Goal: Task Accomplishment & Management: Complete application form

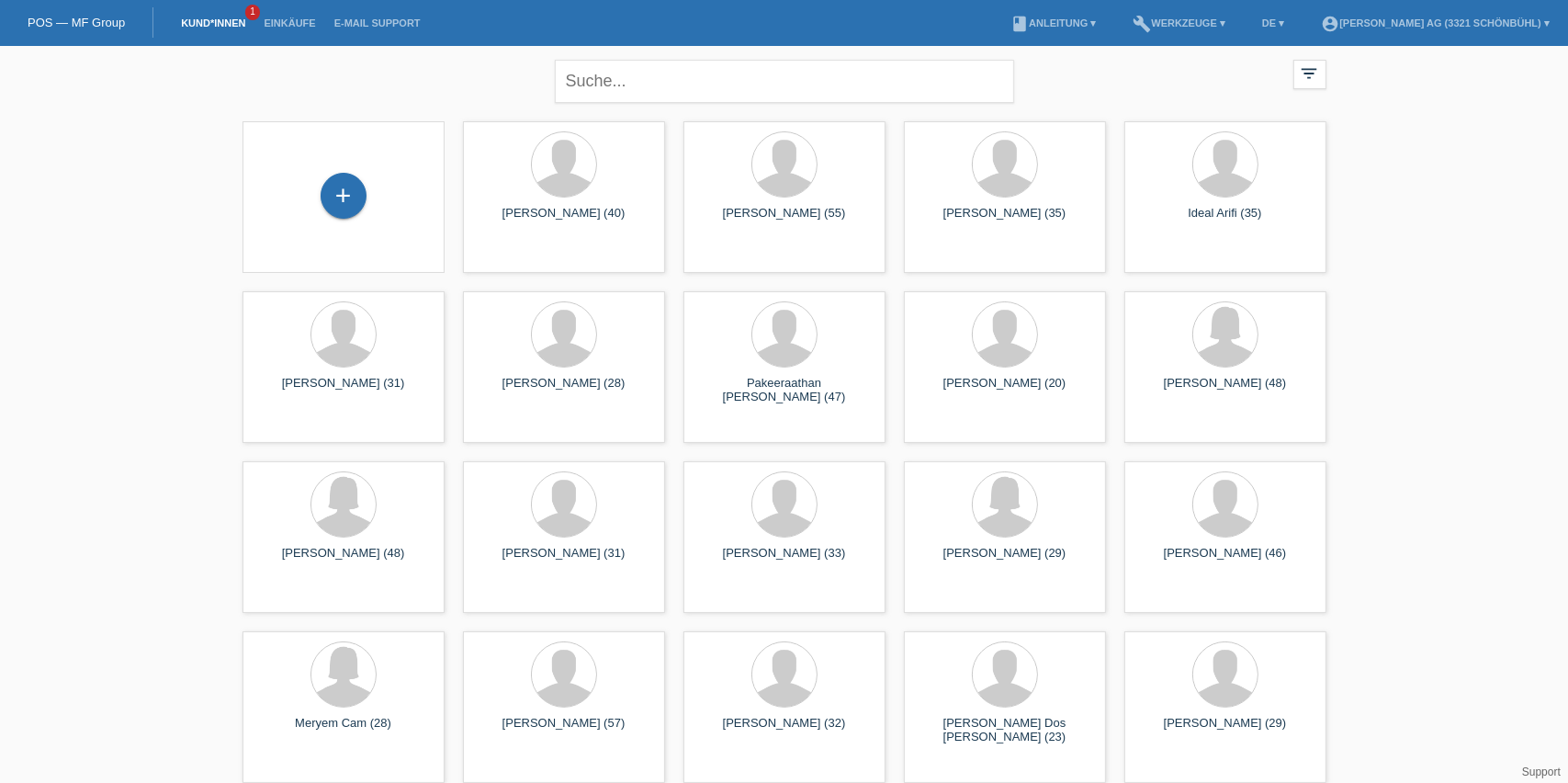
click at [366, 200] on div "+" at bounding box center [343, 197] width 173 height 48
click at [342, 196] on div "+" at bounding box center [343, 196] width 44 height 31
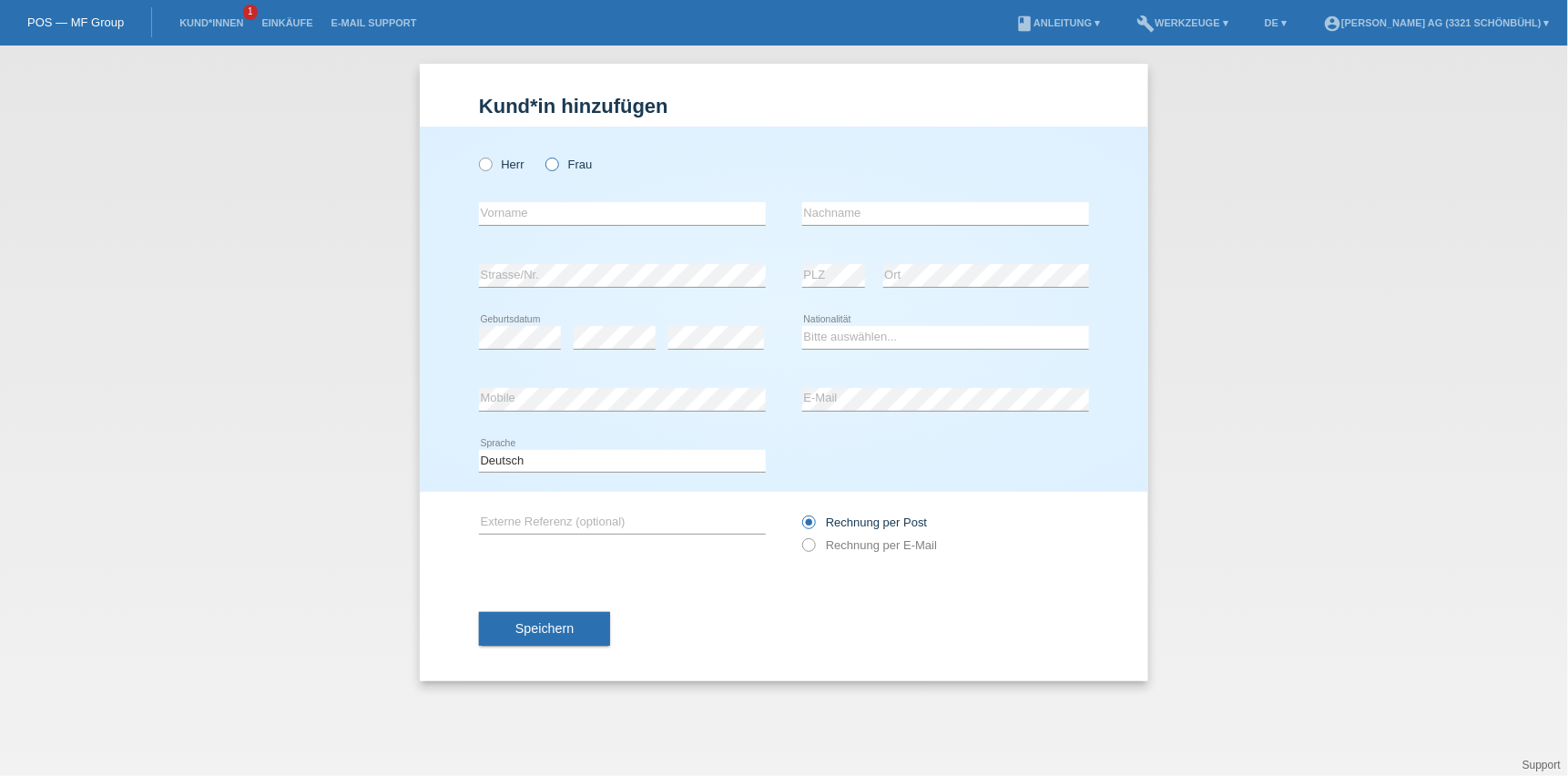
click at [543, 154] on icon at bounding box center [543, 154] width 0 height 0
click at [551, 165] on input "Frau" at bounding box center [551, 163] width 12 height 12
radio input "true"
click at [631, 240] on div "error Vorname" at bounding box center [621, 214] width 287 height 62
click at [692, 215] on input "text" at bounding box center [621, 214] width 287 height 23
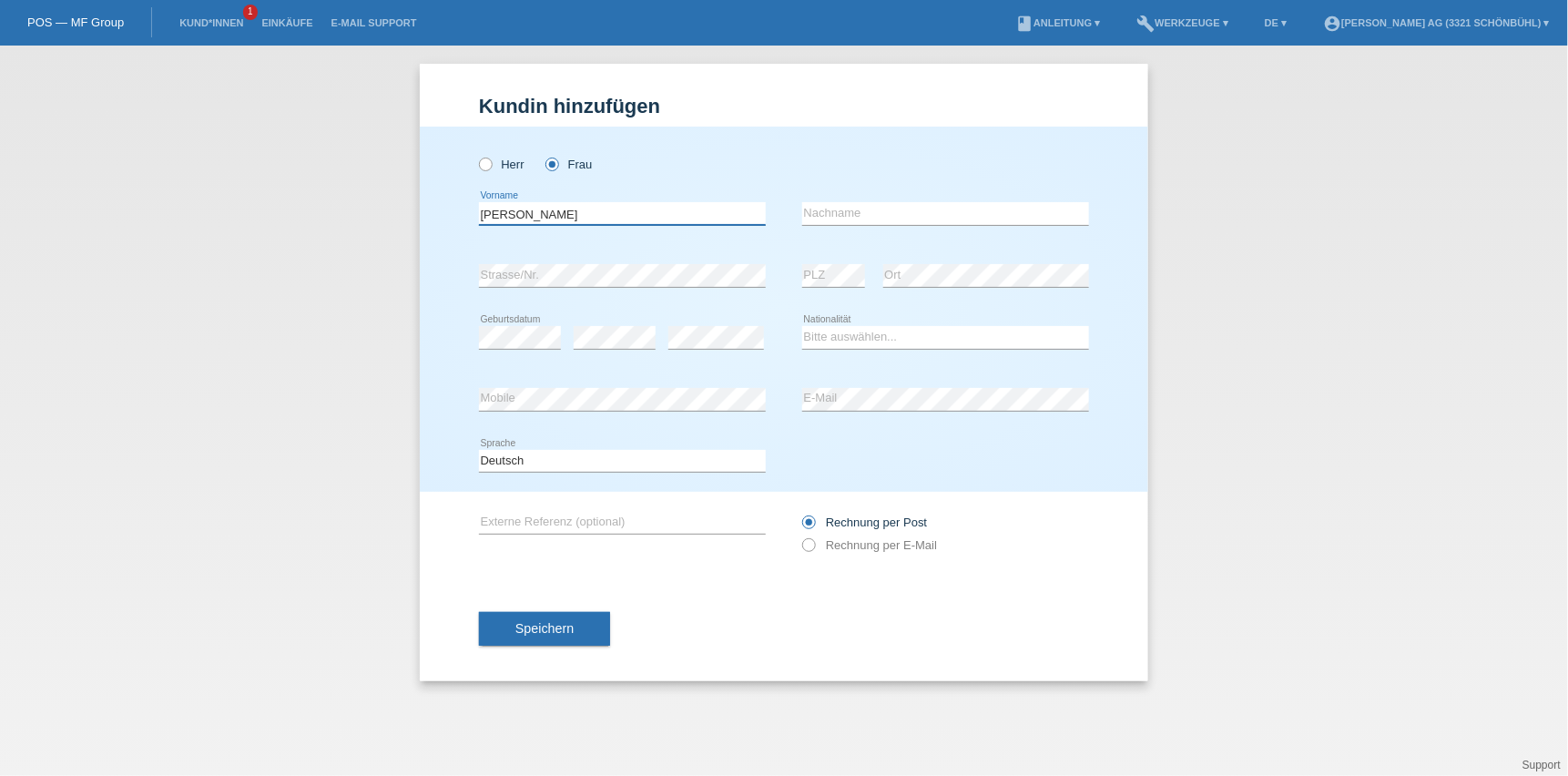
drag, startPoint x: 529, startPoint y: 205, endPoint x: 644, endPoint y: 220, distance: 116.0
click at [644, 220] on input "[PERSON_NAME]" at bounding box center [621, 214] width 287 height 23
type input "[PERSON_NAME]"
click at [814, 217] on input "text" at bounding box center [946, 214] width 287 height 23
paste input "[PERSON_NAME]"
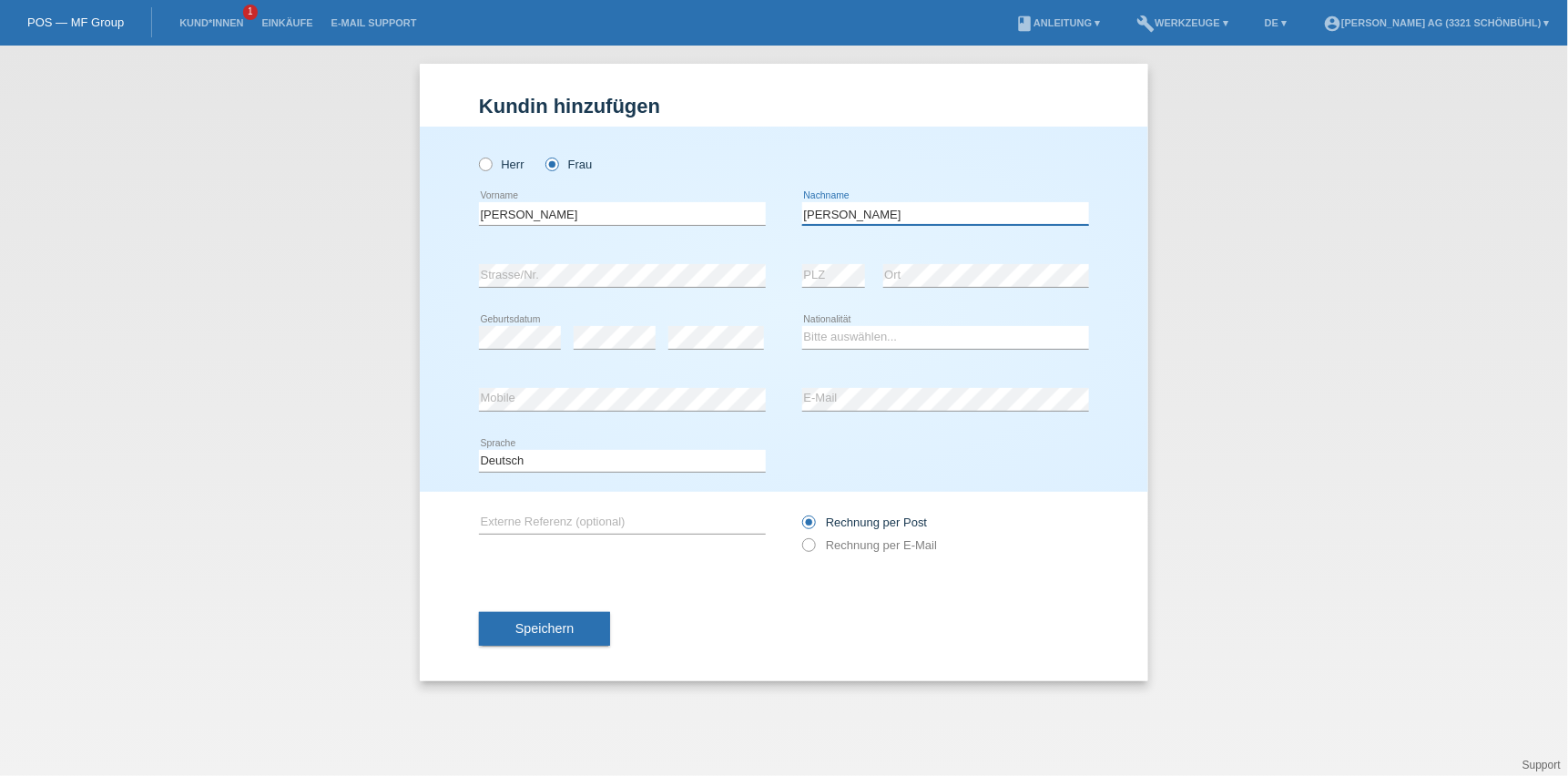
type input "[PERSON_NAME]"
click at [820, 341] on select "Bitte auswählen... Schweiz Deutschland Liechtenstein Österreich ------------ Af…" at bounding box center [946, 337] width 287 height 22
select select "MK"
click at [803, 326] on select "Bitte auswählen... Schweiz Deutschland Liechtenstein Österreich ------------ Af…" at bounding box center [946, 337] width 287 height 22
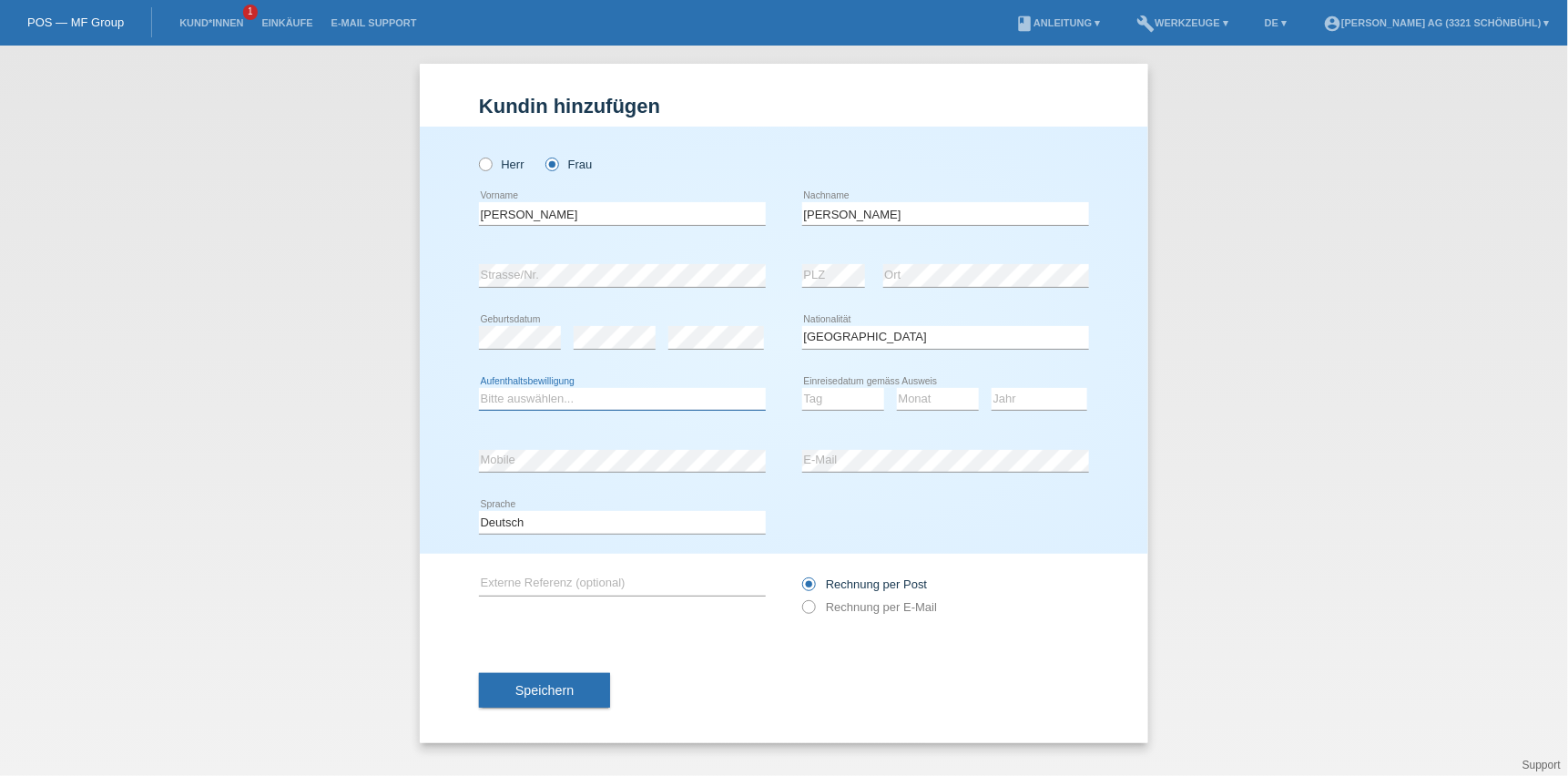
click at [630, 405] on select "Bitte auswählen... C B B - Flüchtlingsstatus Andere" at bounding box center [621, 399] width 287 height 22
click at [608, 449] on div "error Mobile" at bounding box center [621, 460] width 287 height 62
click at [595, 407] on select "Bitte auswählen... C B B - Flüchtlingsstatus Andere" at bounding box center [621, 399] width 287 height 22
select select "B"
click at [479, 388] on select "Bitte auswählen... C B B - Flüchtlingsstatus Andere" at bounding box center [621, 399] width 287 height 22
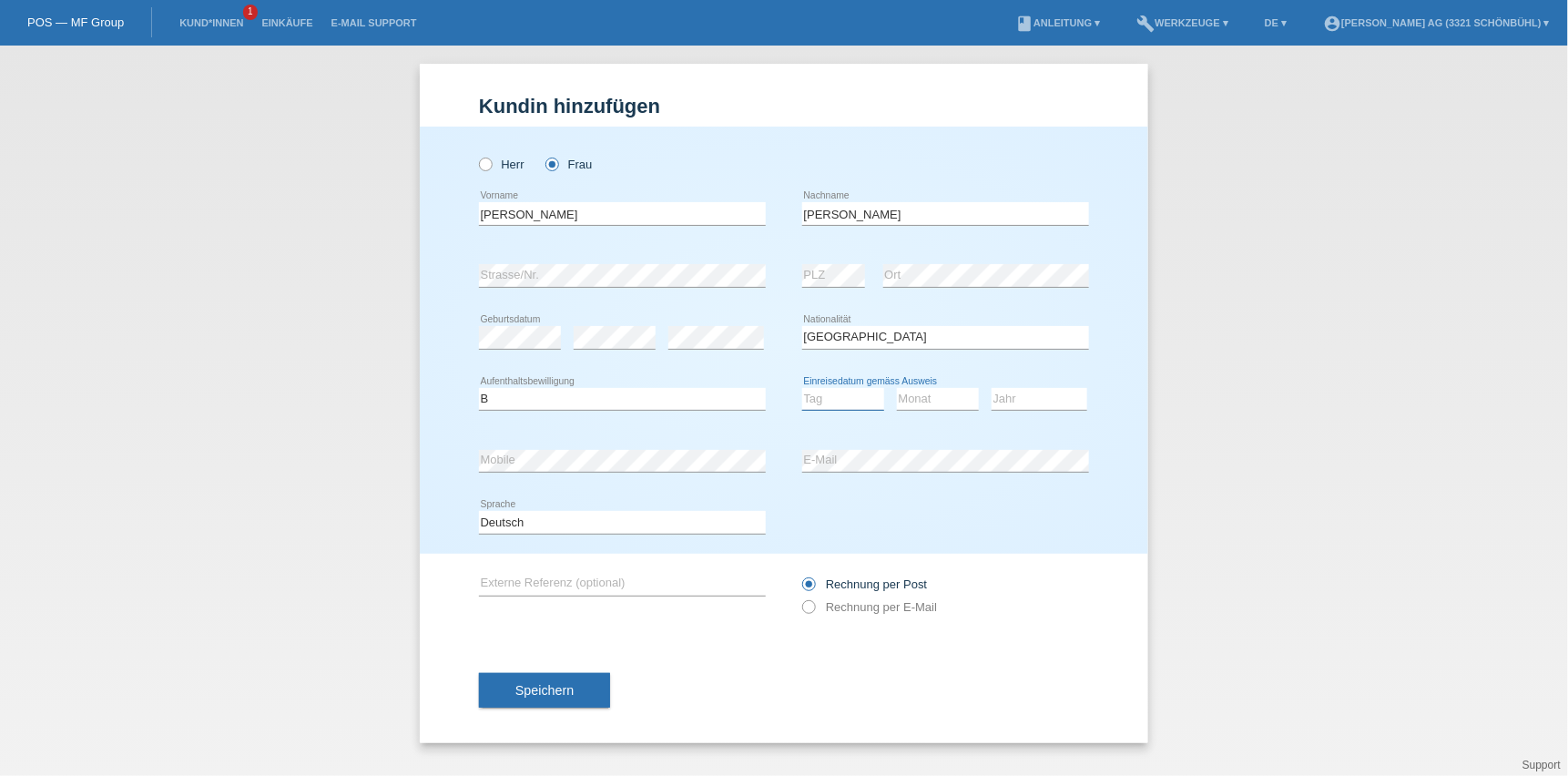
click at [813, 396] on select "Tag 01 02 03 04 05 06 07 08 09 10 11" at bounding box center [843, 399] width 82 height 22
select select "16"
click at [803, 388] on select "Tag 01 02 03 04 05 06 07 08 09 10 11" at bounding box center [843, 399] width 82 height 22
click at [908, 399] on select "Monat 01 02 03 04 05 06 07 08 09 10 11" at bounding box center [937, 399] width 82 height 22
select select "02"
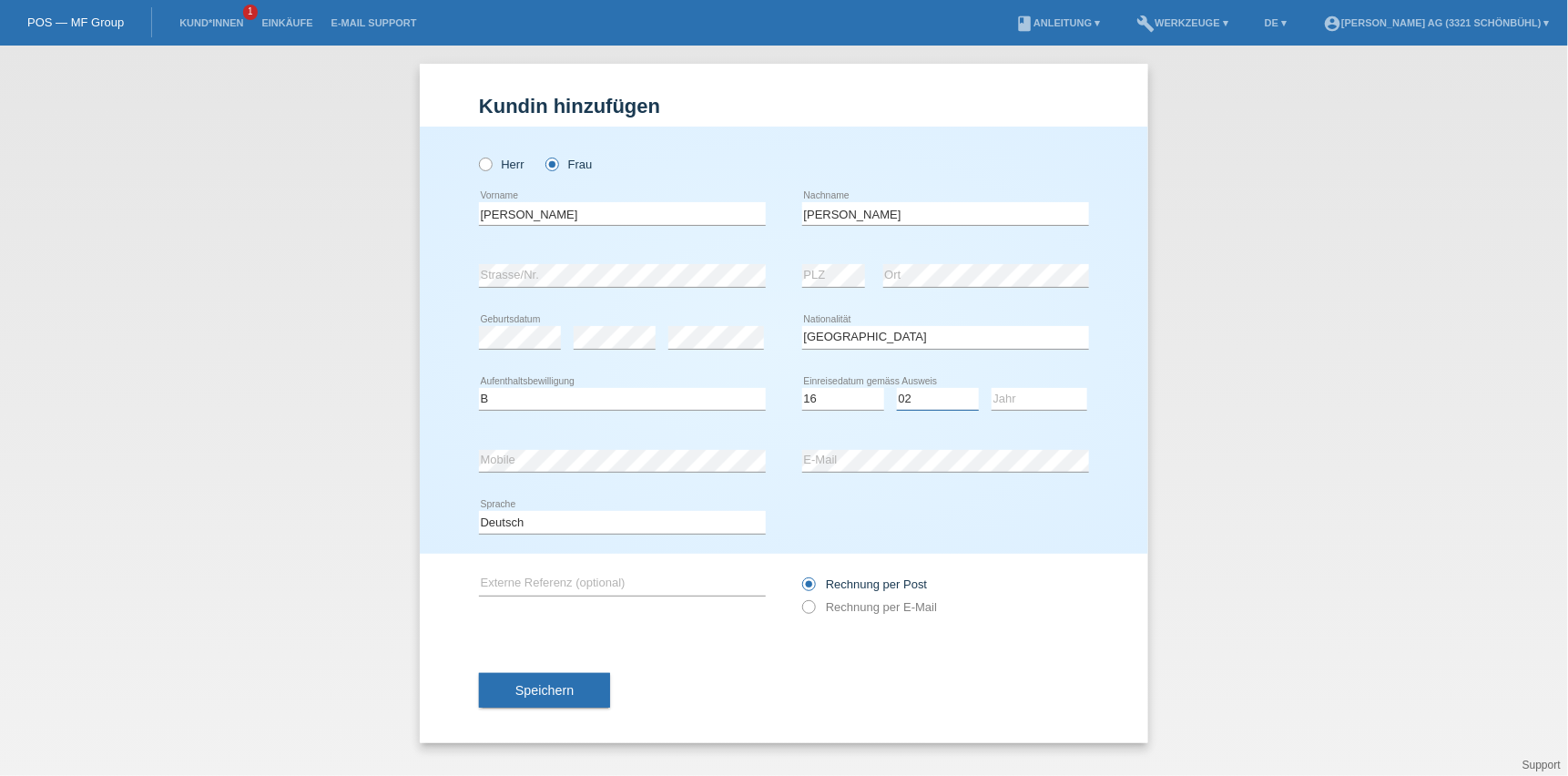
click at [897, 388] on select "Monat 01 02 03 04 05 06 07 08 09 10 11" at bounding box center [937, 399] width 82 height 22
click at [1006, 394] on select "Jahr 2025 2024 2023 2022 2021 2020 2019 2018 2017 2016 2015 2014 2013 2012 2011…" at bounding box center [1040, 399] width 96 height 22
select select "2022"
click at [992, 388] on select "Jahr 2025 2024 2023 2022 2021 2020 2019 2018 2017 2016 2015 2014 2013 2012 2011…" at bounding box center [1040, 399] width 96 height 22
click at [580, 470] on div "error Mobile" at bounding box center [621, 461] width 287 height 24
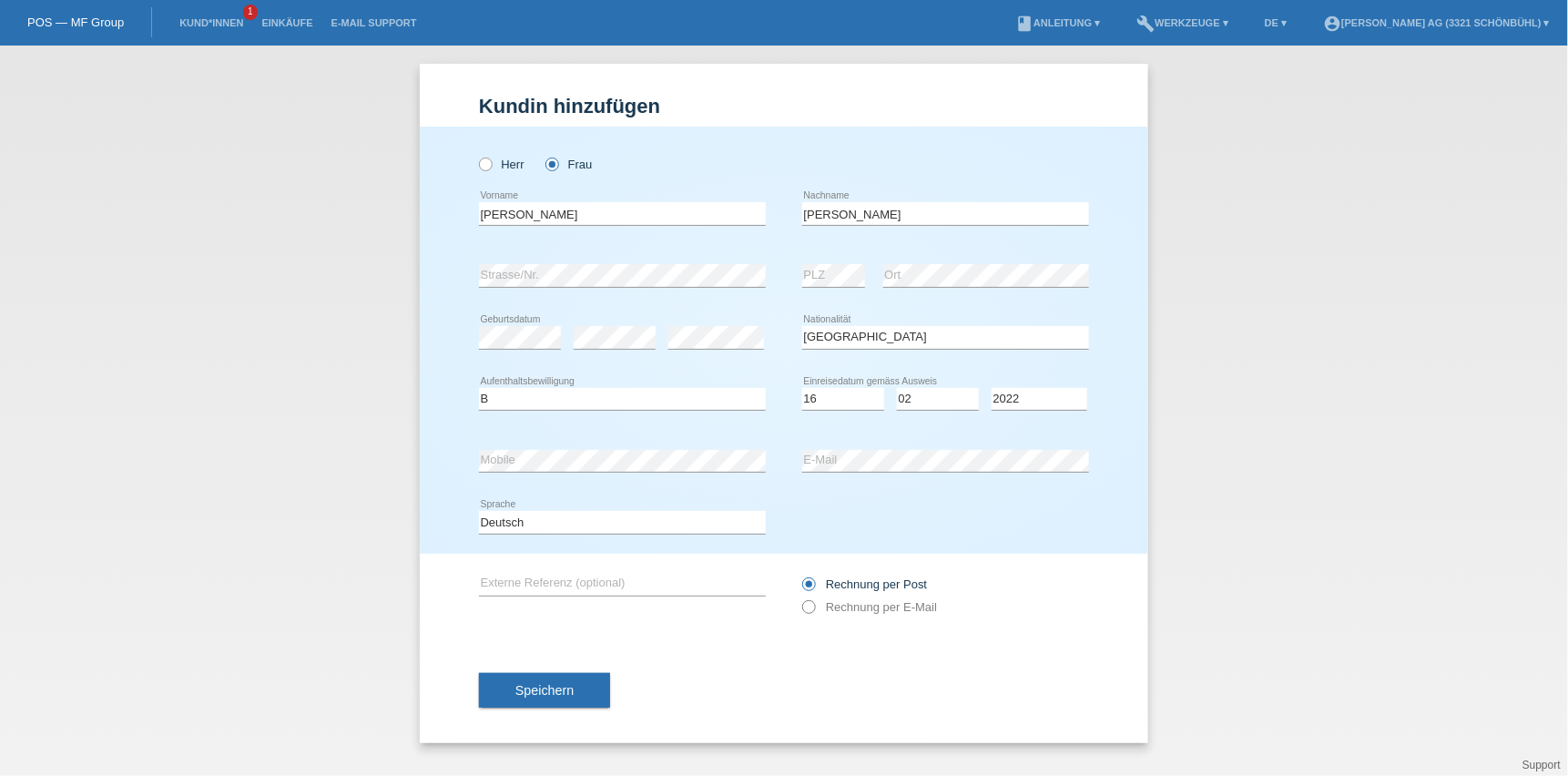
click at [858, 608] on label "Rechnung per E-Mail" at bounding box center [870, 607] width 135 height 13
click at [844, 597] on div "Rechnung per Post Rechnung per E-Mail" at bounding box center [946, 595] width 287 height 45
click at [831, 600] on label "Rechnung per E-Mail" at bounding box center [870, 607] width 135 height 13
click at [851, 479] on div "error E-Mail" at bounding box center [946, 460] width 287 height 62
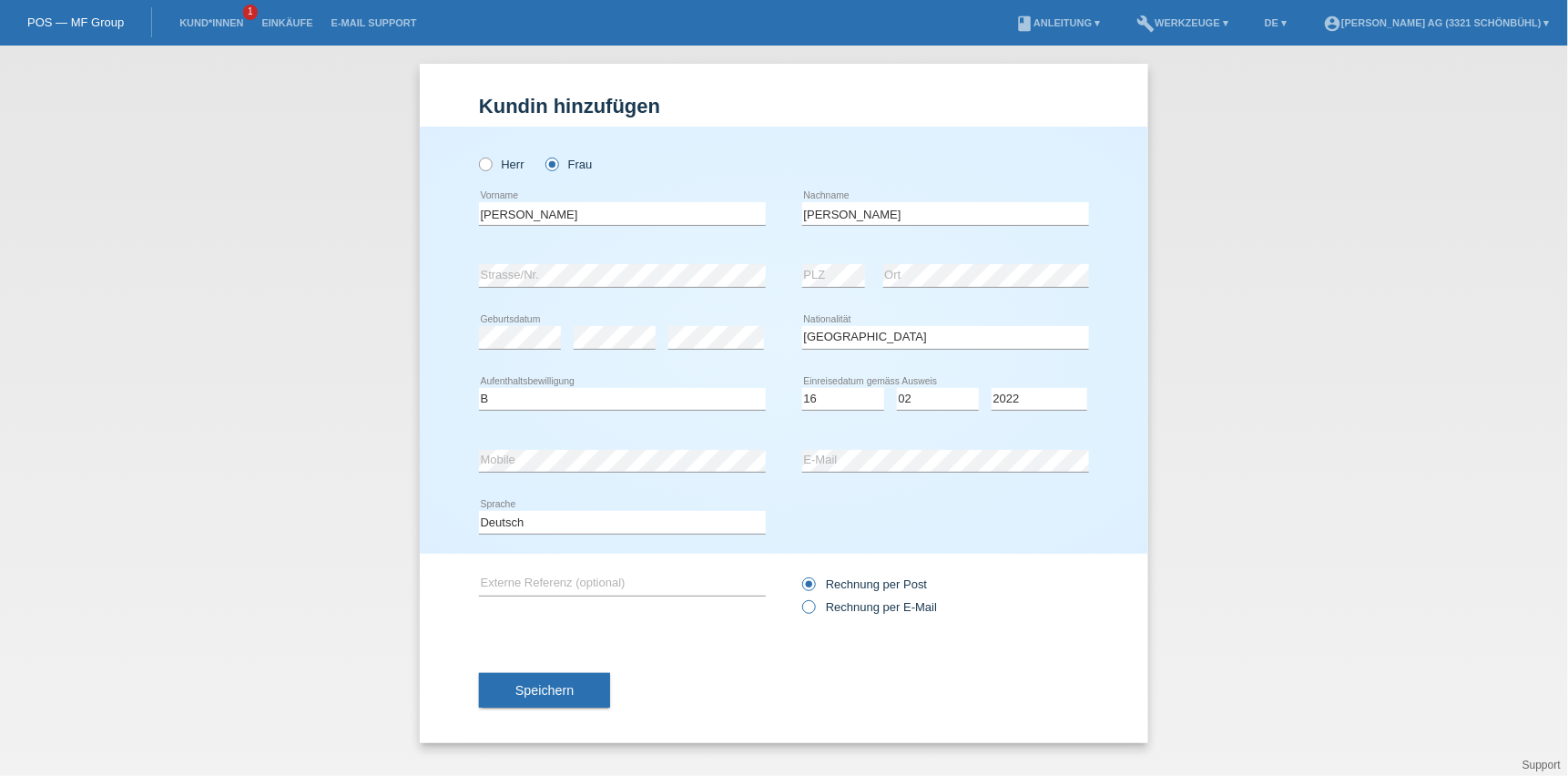
click at [881, 604] on label "Rechnung per E-Mail" at bounding box center [870, 607] width 135 height 13
click at [814, 604] on input "Rechnung per E-Mail" at bounding box center [808, 612] width 12 height 23
radio input "true"
drag, startPoint x: 502, startPoint y: 681, endPoint x: 517, endPoint y: 668, distance: 19.8
click at [514, 673] on button "Speichern" at bounding box center [544, 691] width 131 height 35
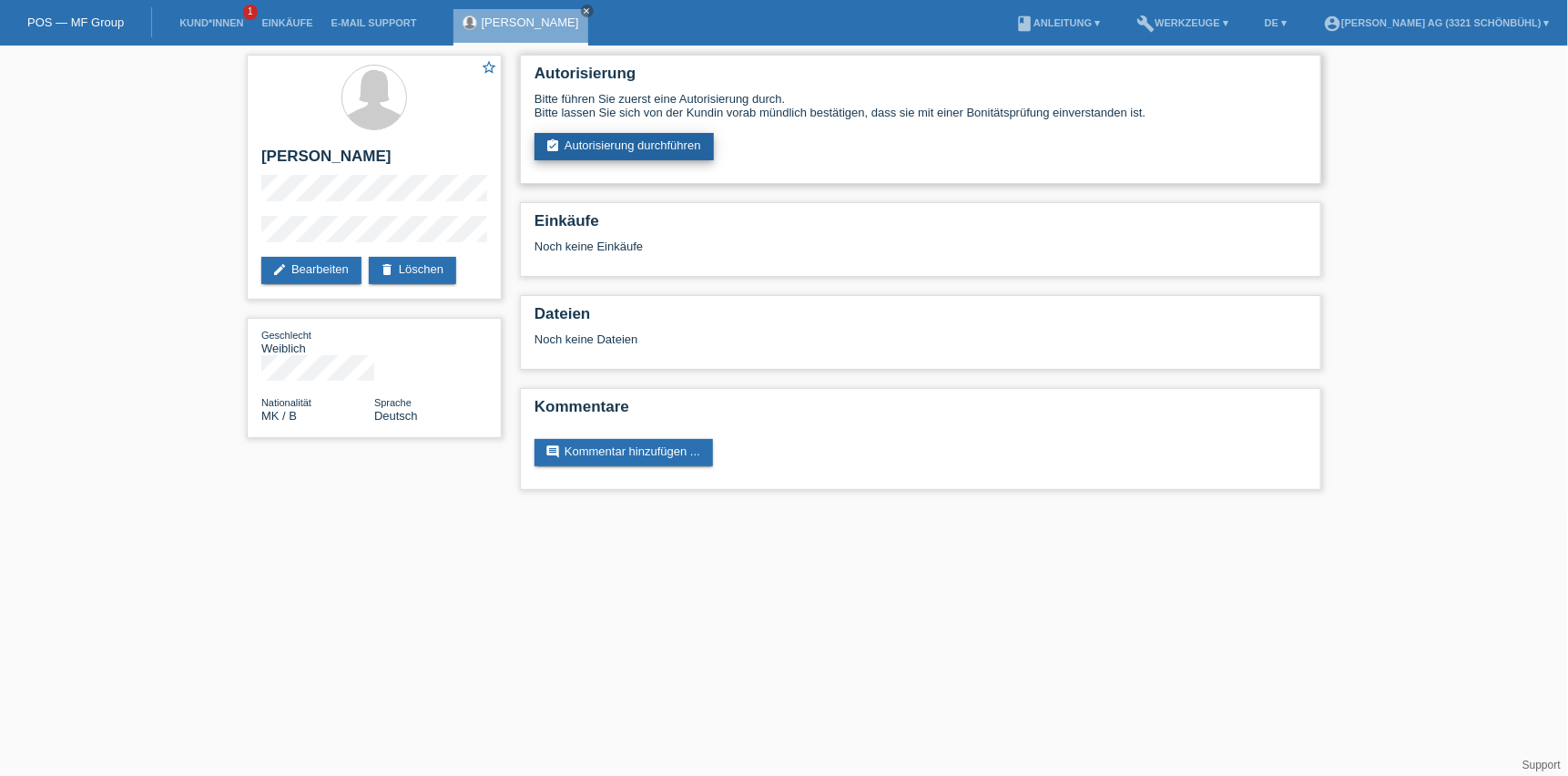
click at [658, 134] on link "assignment_turned_in Autorisierung durchführen" at bounding box center [623, 147] width 179 height 27
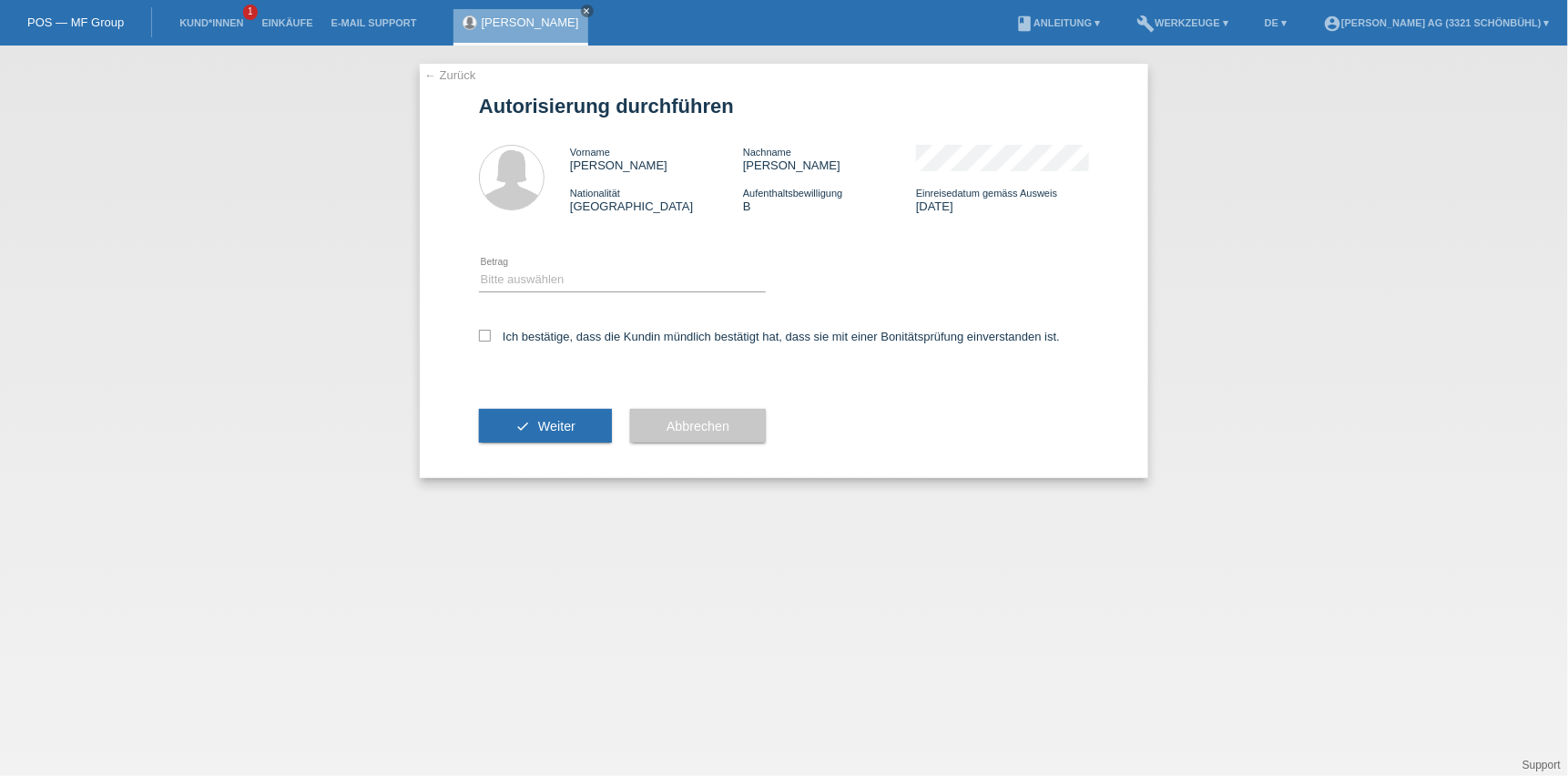
click at [620, 295] on div "Bitte auswählen CHF 1.00 - CHF 499.00 CHF 500.00 - CHF 1'999.00 CHF 2'000.00 - …" at bounding box center [621, 280] width 287 height 62
click at [612, 278] on select "Bitte auswählen CHF 1.00 - CHF 499.00 CHF 500.00 - CHF 1'999.00 CHF 2'000.00 - …" at bounding box center [621, 279] width 287 height 22
select select "3"
click at [479, 269] on select "Bitte auswählen CHF 1.00 - CHF 499.00 CHF 500.00 - CHF 1'999.00 CHF 2'000.00 - …" at bounding box center [621, 279] width 287 height 22
click at [585, 341] on label "Ich bestätige, dass die Kundin mündlich bestätigt hat, dass sie mit einer Bonit…" at bounding box center [769, 337] width 581 height 13
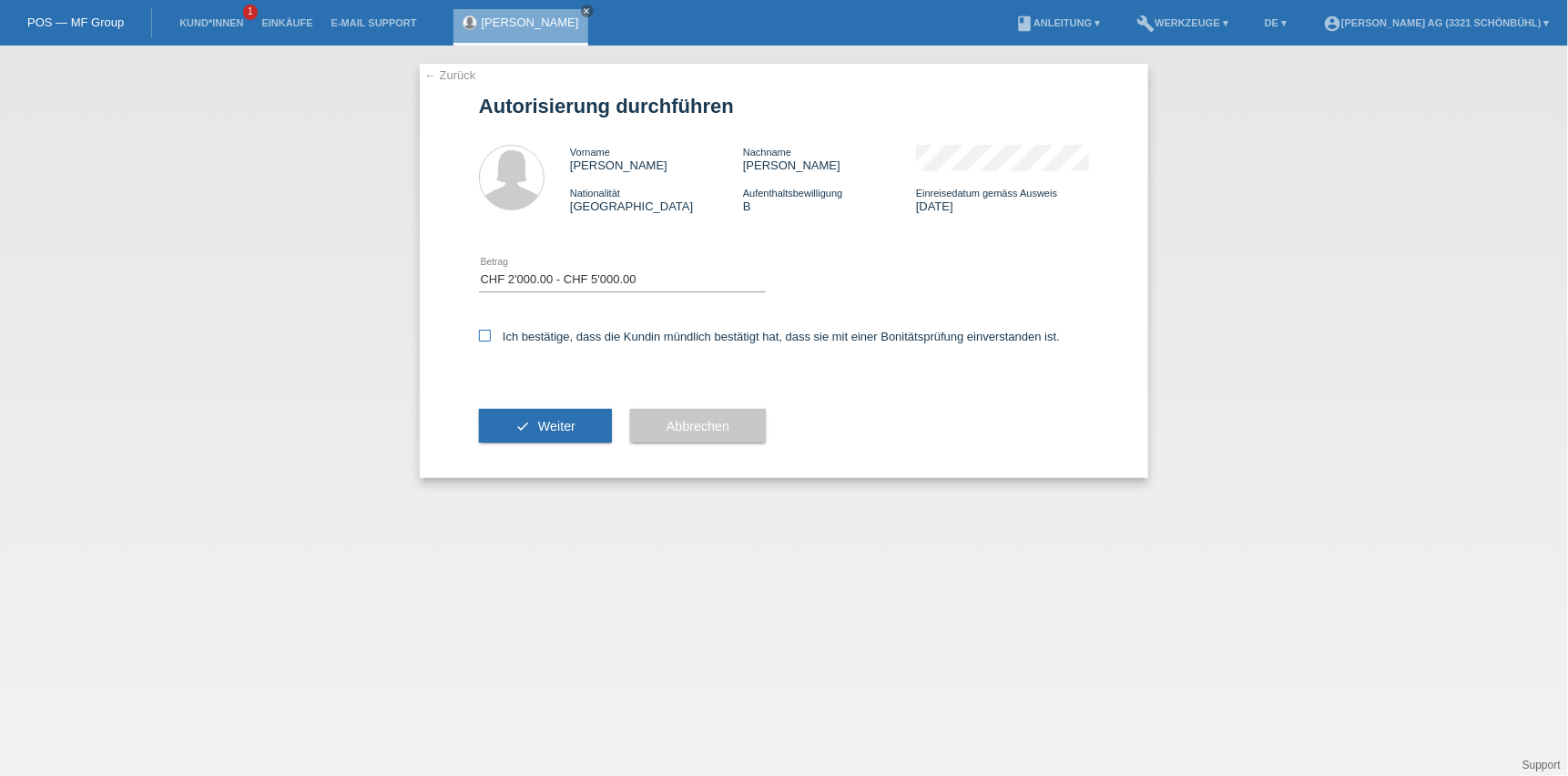
click at [491, 341] on input "Ich bestätige, dass die Kundin mündlich bestätigt hat, dass sie mit einer Bonit…" at bounding box center [484, 336] width 12 height 12
checkbox input "true"
click at [553, 435] on button "check Weiter" at bounding box center [545, 426] width 133 height 35
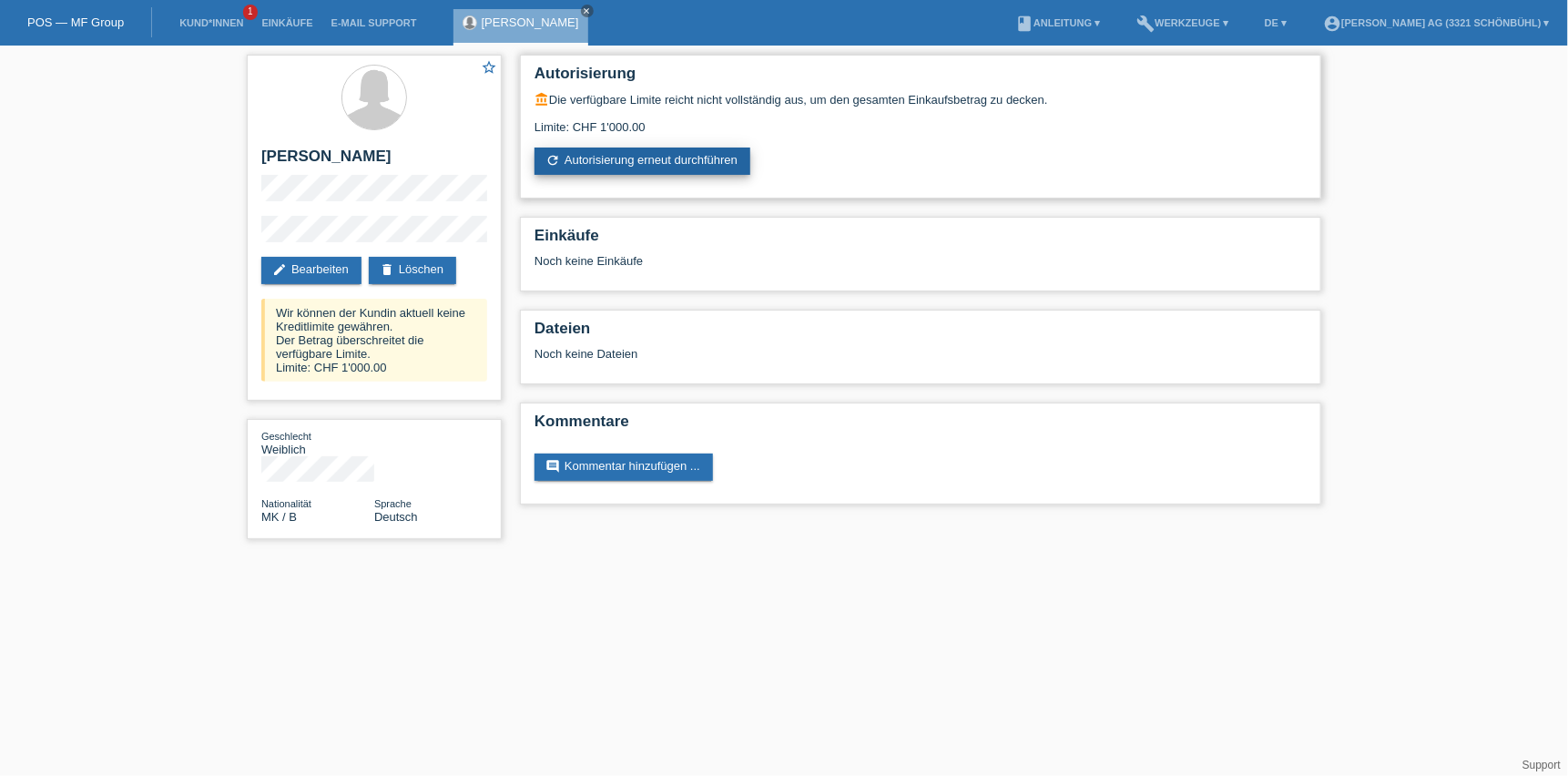
click at [595, 172] on link "refresh Autorisierung erneut durchführen" at bounding box center [642, 161] width 216 height 27
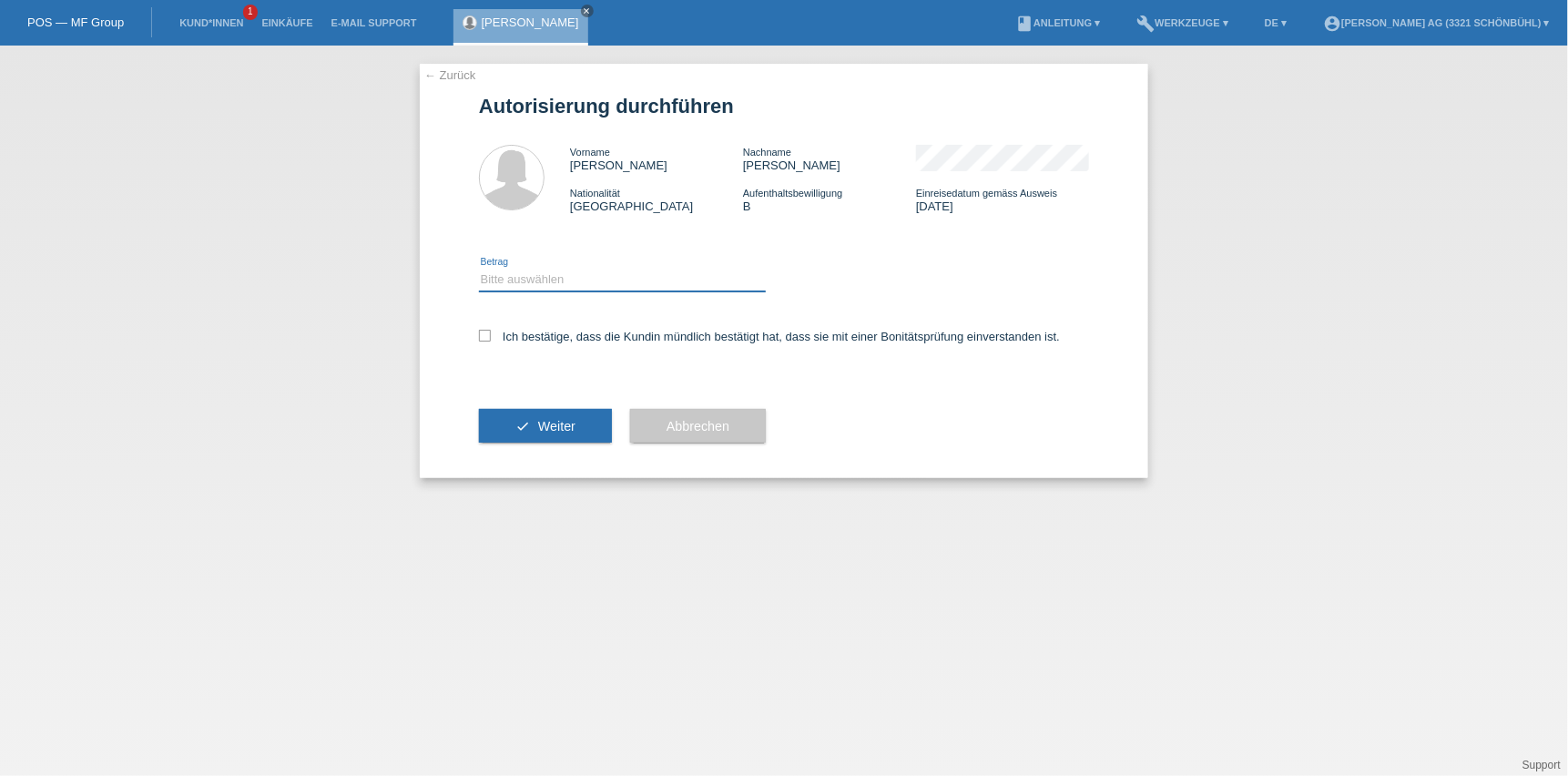
click at [544, 280] on select "Bitte auswählen CHF 1.00 - CHF 499.00 CHF 500.00 - CHF 1'999.00 CHF 2'000.00 - …" at bounding box center [621, 279] width 287 height 22
select select "2"
click at [479, 269] on select "Bitte auswählen CHF 1.00 - CHF 499.00 CHF 500.00 - CHF 1'999.00 CHF 2'000.00 - …" at bounding box center [621, 279] width 287 height 22
click at [731, 331] on label "Ich bestätige, dass die Kundin mündlich bestätigt hat, dass sie mit einer Bonit…" at bounding box center [769, 337] width 581 height 13
click at [491, 331] on input "Ich bestätige, dass die Kundin mündlich bestätigt hat, dass sie mit einer Bonit…" at bounding box center [484, 336] width 12 height 12
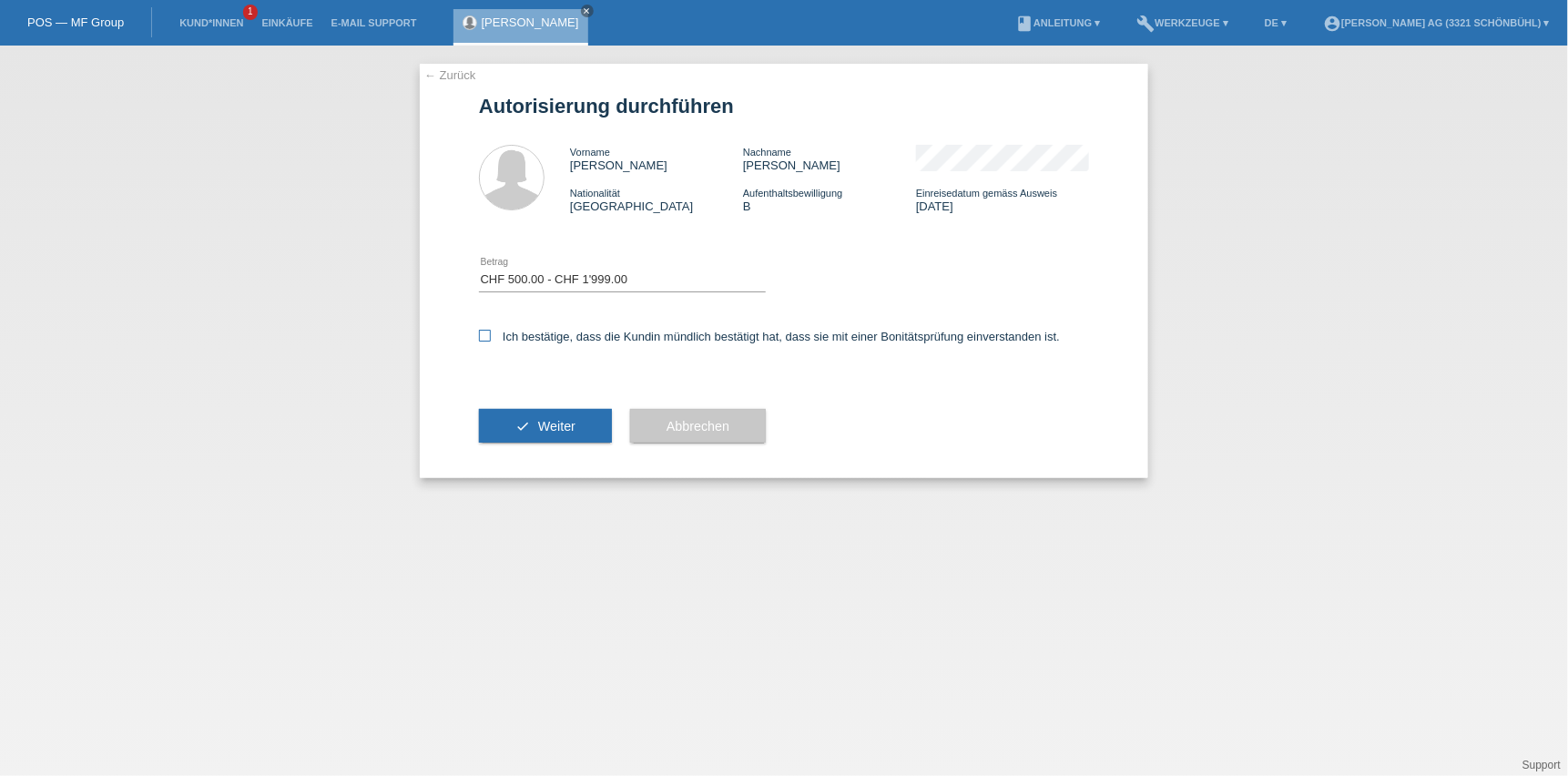
checkbox input "true"
click at [553, 424] on span "Weiter" at bounding box center [556, 426] width 37 height 14
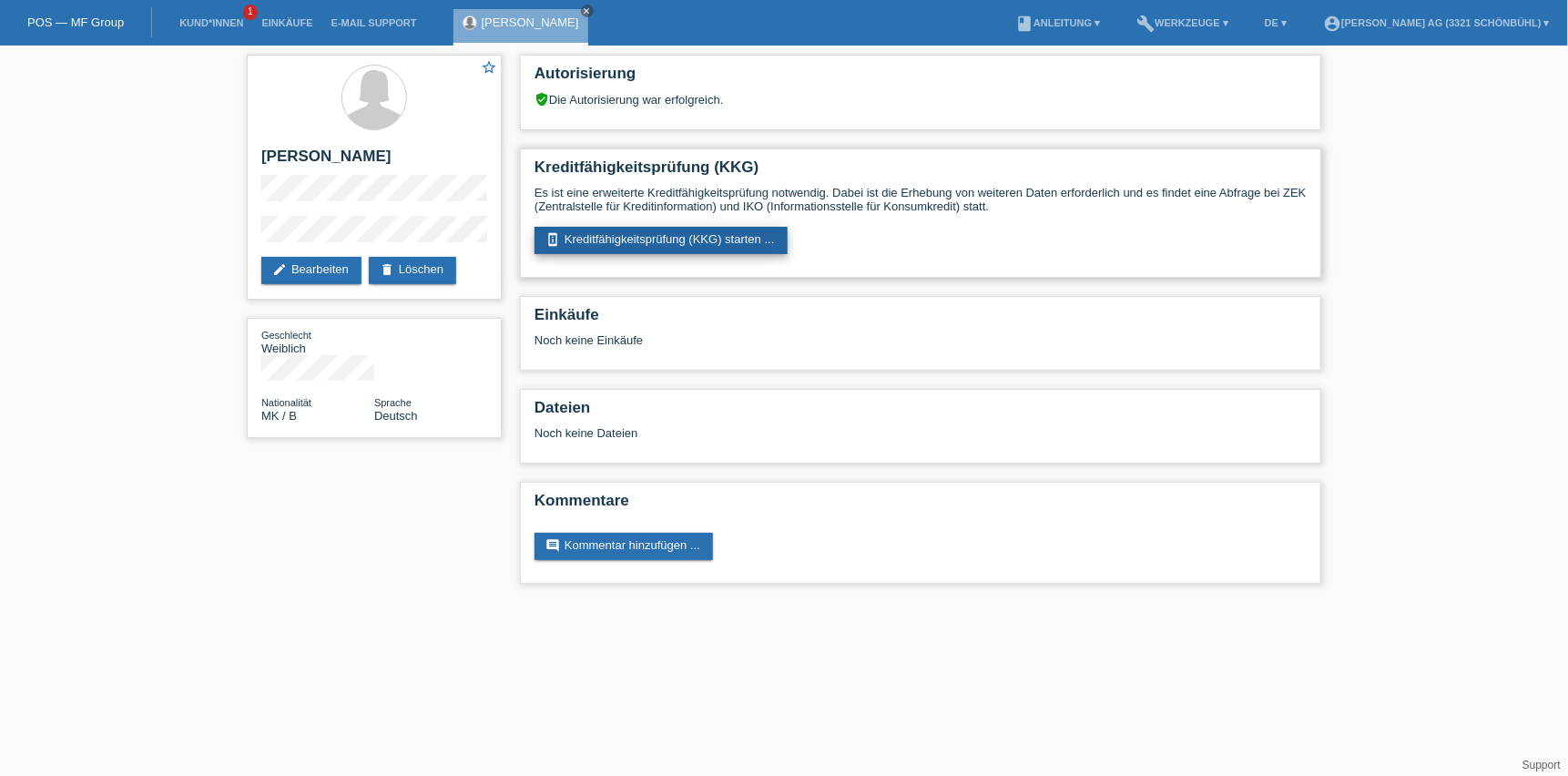
click at [569, 231] on link "perm_device_information Kreditfähigkeitsprüfung (KKG) starten ..." at bounding box center [661, 240] width 253 height 27
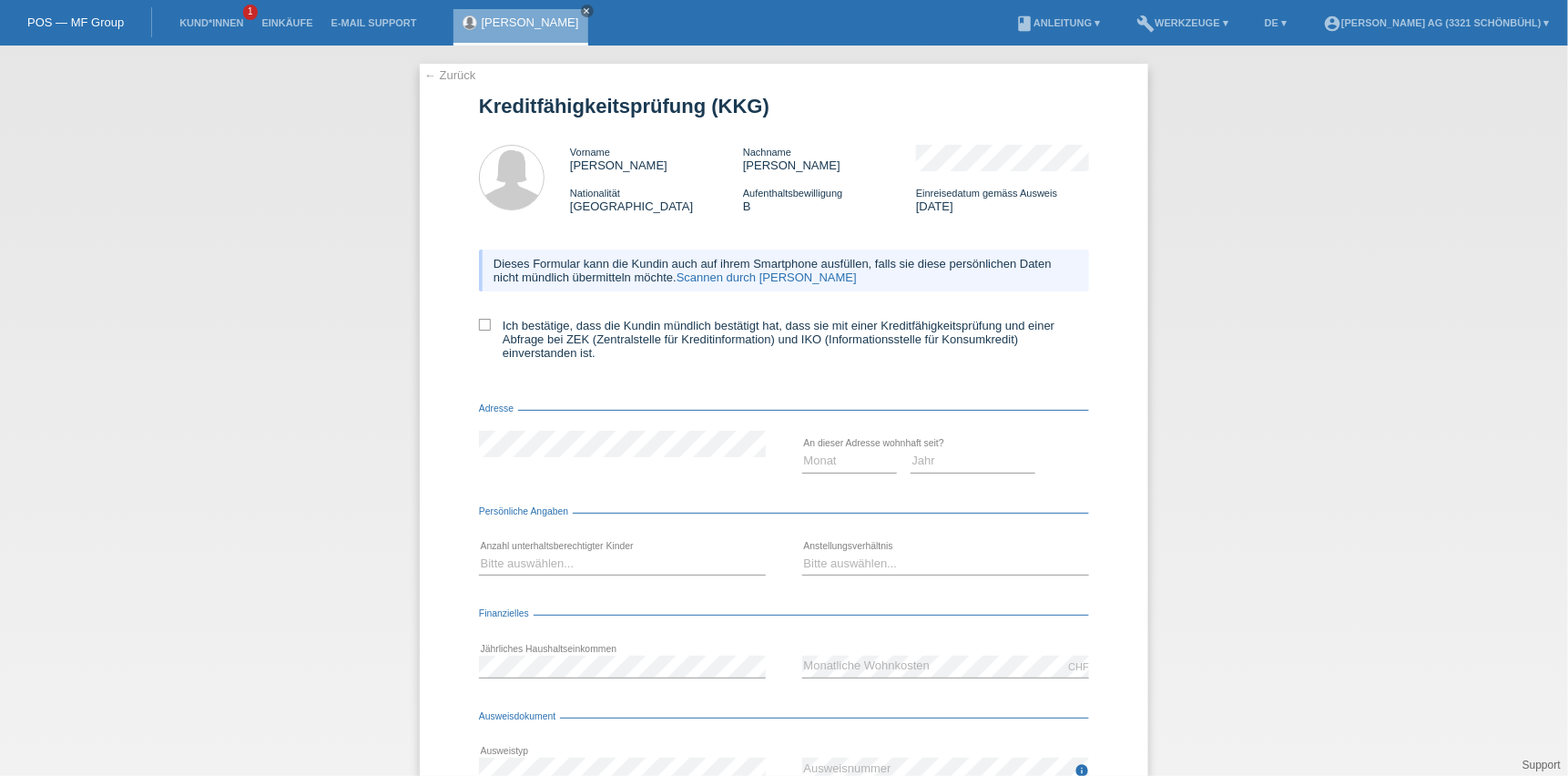
scroll to position [12, 0]
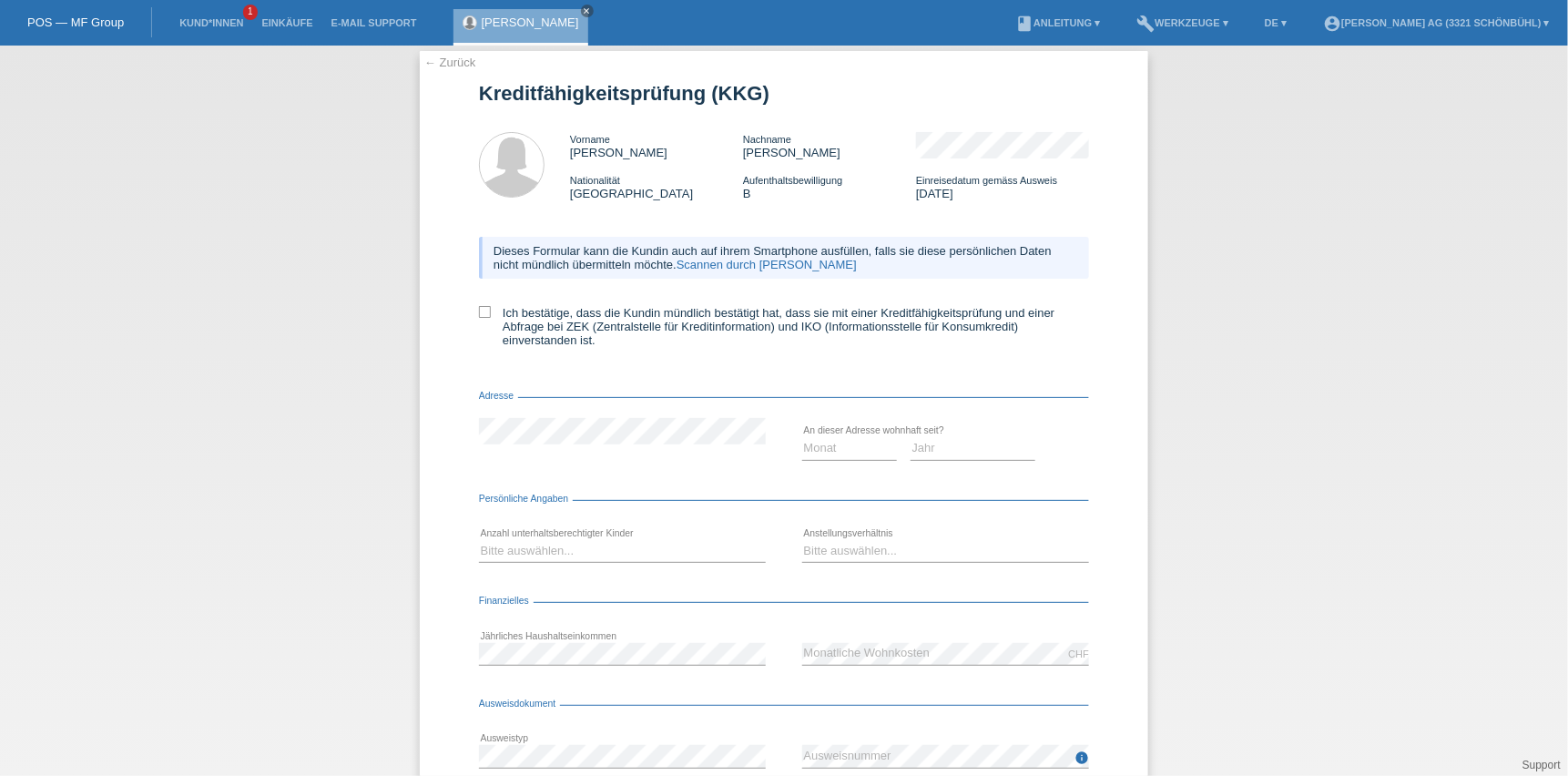
click at [761, 259] on link "Scannen durch Kundin" at bounding box center [767, 265] width 180 height 13
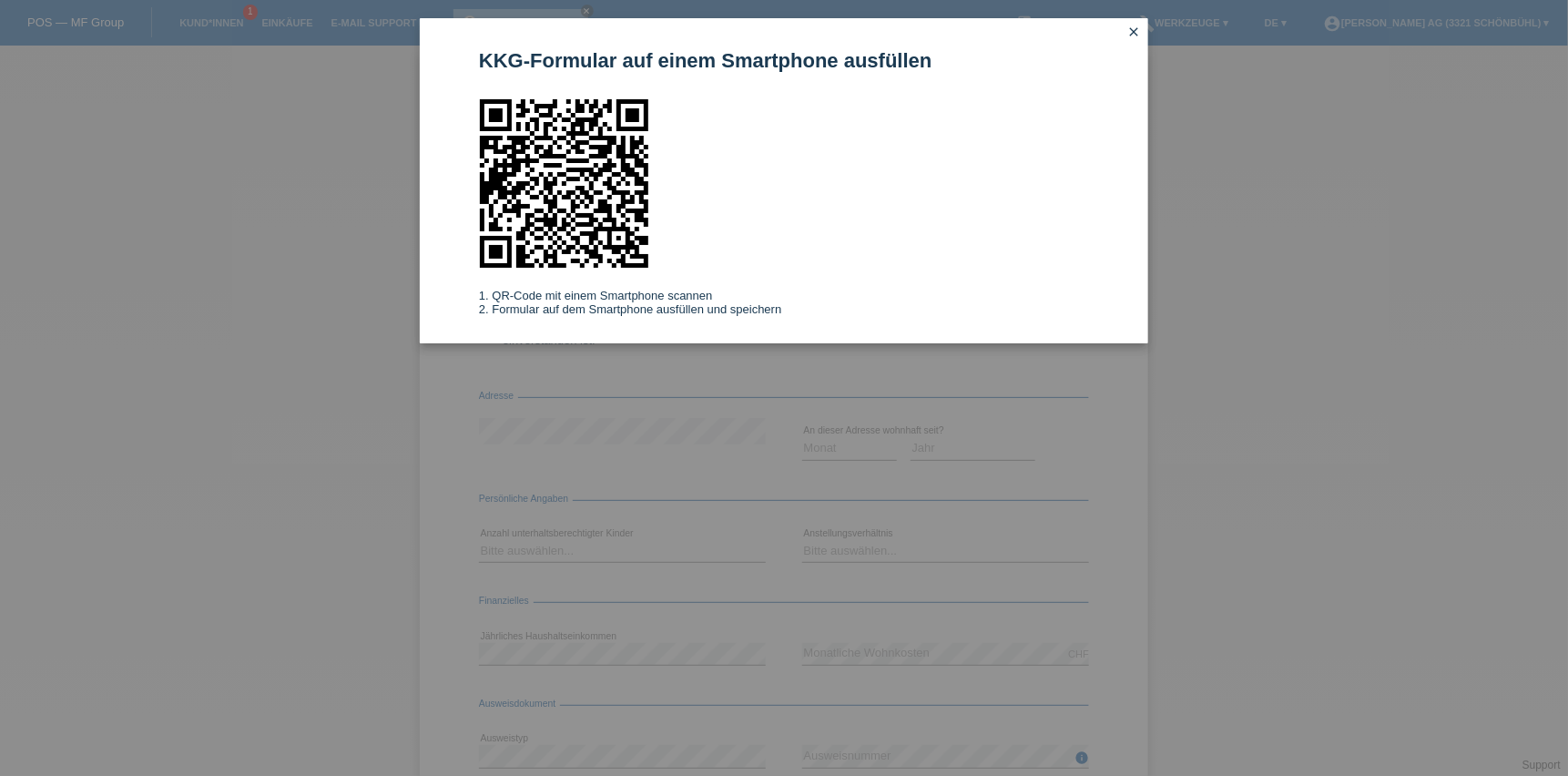
click at [1409, 508] on div "KKG-Formular auf einem Smartphone ausfüllen 1. QR-Code mit einem Smartphone sca…" at bounding box center [784, 388] width 1568 height 776
click at [1360, 670] on div "KKG-Formular auf einem Smartphone ausfüllen 1. QR-Code mit einem Smartphone sca…" at bounding box center [784, 388] width 1568 height 776
click at [1135, 35] on icon "close" at bounding box center [1134, 32] width 14 height 14
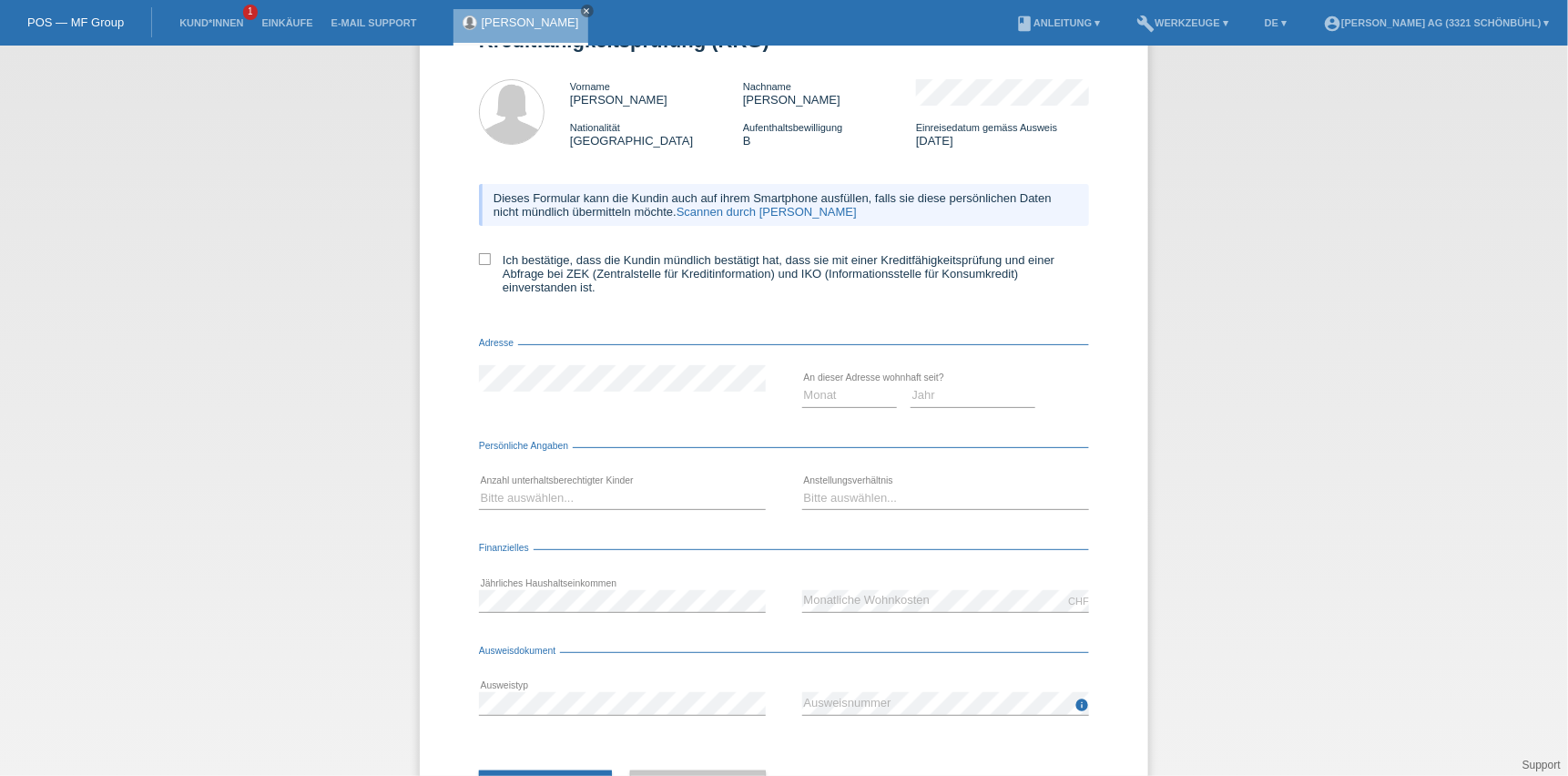
scroll to position [65, 0]
click at [483, 256] on icon at bounding box center [484, 259] width 12 height 12
click at [483, 256] on input "Ich bestätige, dass die Kundin mündlich bestätigt hat, dass sie mit einer Kredi…" at bounding box center [484, 259] width 12 height 12
checkbox input "true"
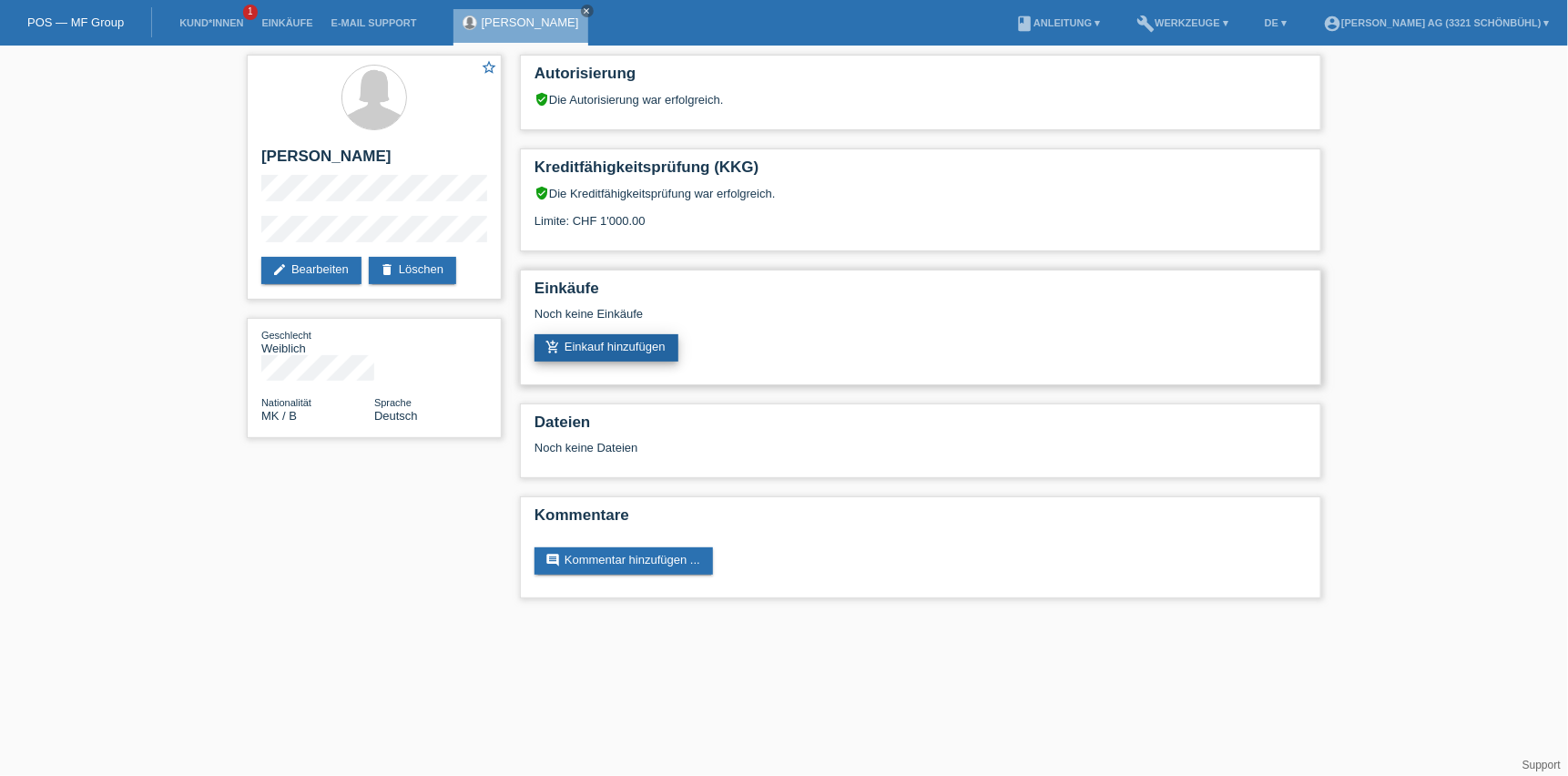
click at [642, 349] on link "add_shopping_cart Einkauf hinzufügen" at bounding box center [606, 348] width 144 height 27
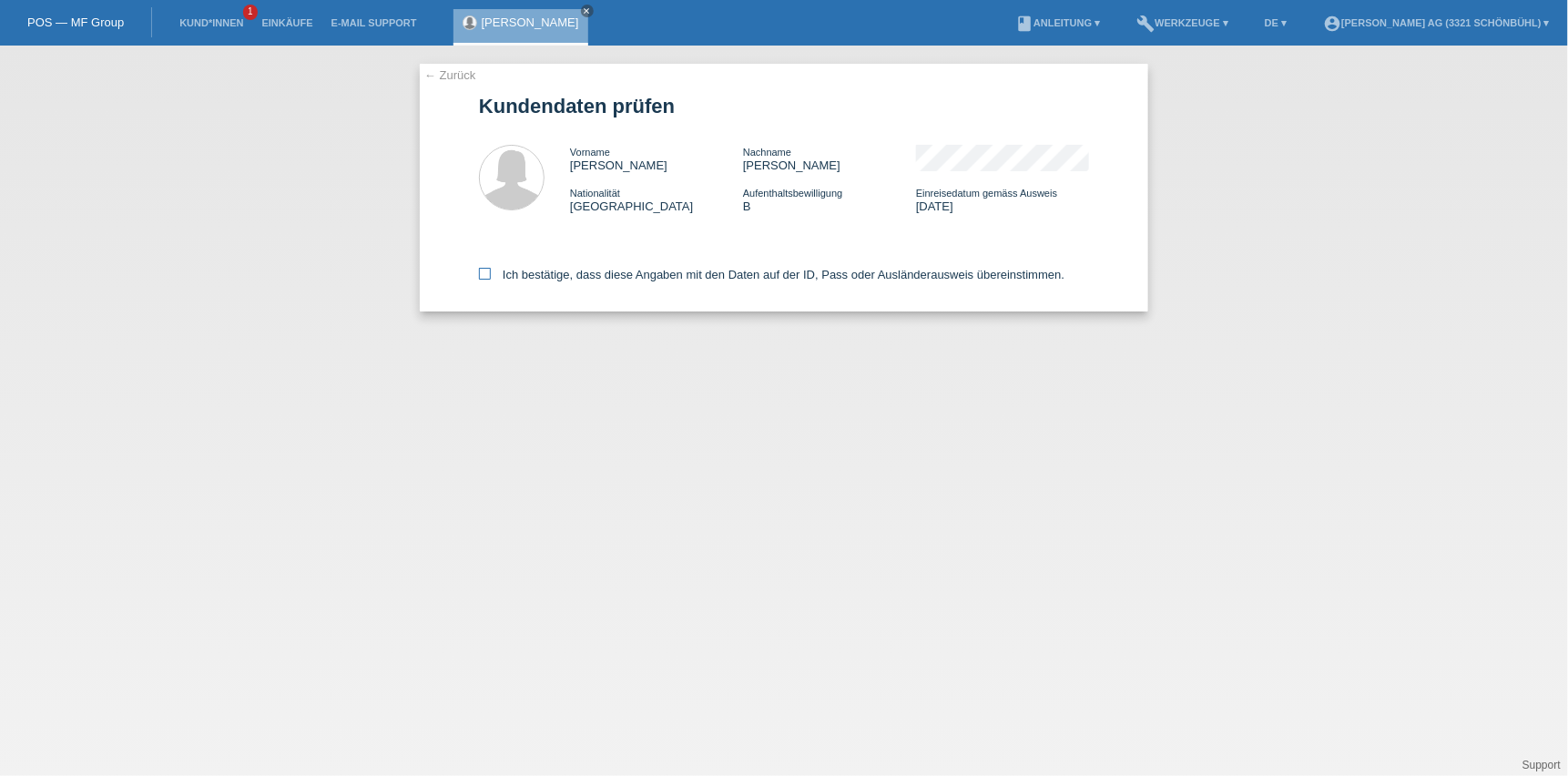
click at [514, 273] on label "Ich bestätige, dass diese Angaben mit den Daten auf der ID, Pass oder Ausländer…" at bounding box center [771, 274] width 586 height 13
click at [491, 273] on input "Ich bestätige, dass diese Angaben mit den Daten auf der ID, Pass oder Ausländer…" at bounding box center [484, 273] width 12 height 12
checkbox input "true"
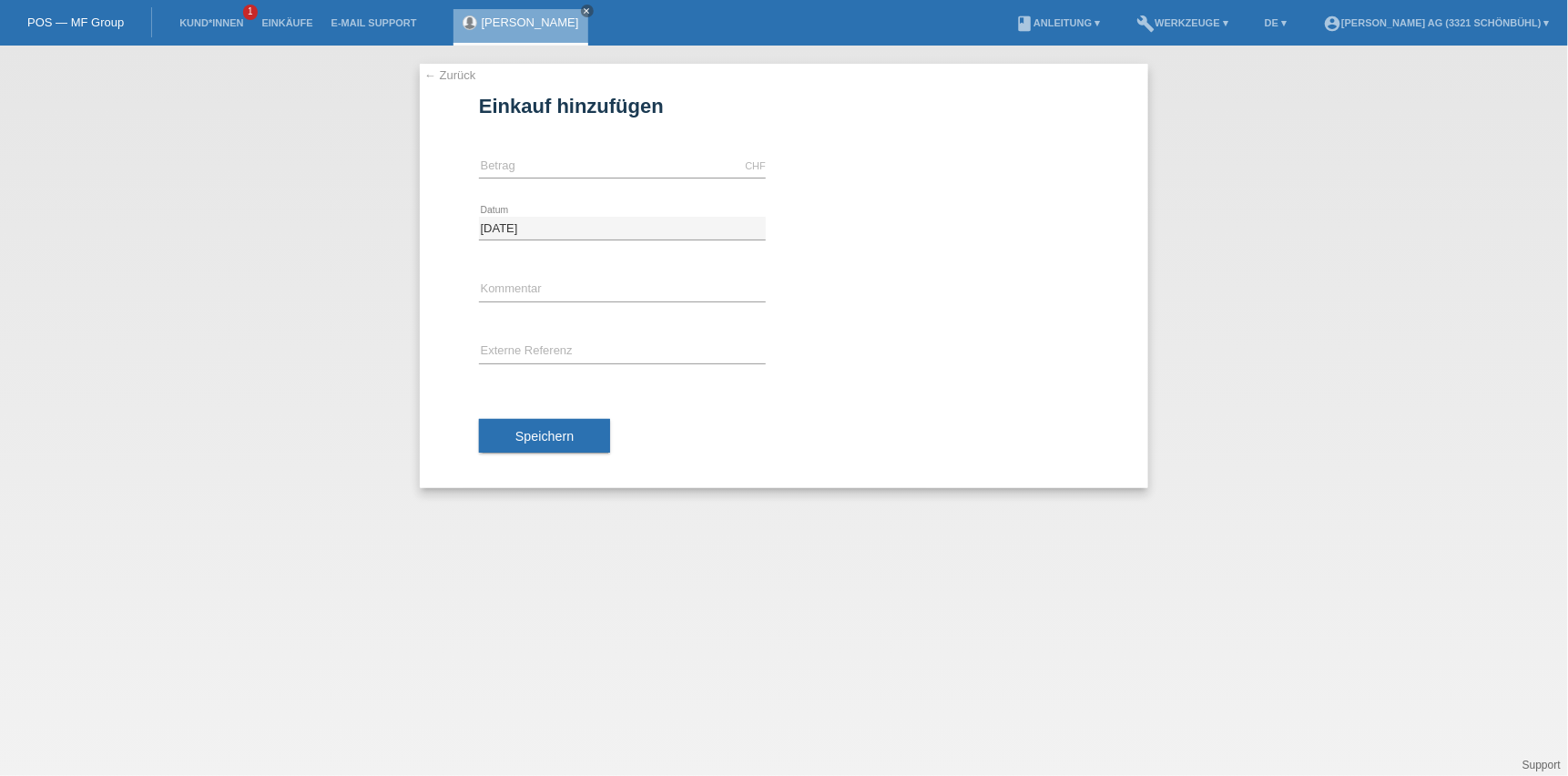
click at [491, 153] on div "CHF error [GEOGRAPHIC_DATA]" at bounding box center [621, 166] width 287 height 62
click at [507, 163] on input "text" at bounding box center [621, 166] width 287 height 23
type input "980.00"
click at [598, 180] on div "980.00 CHF error [GEOGRAPHIC_DATA]" at bounding box center [621, 166] width 287 height 62
click at [685, 276] on div "error Kommentar" at bounding box center [621, 291] width 287 height 62
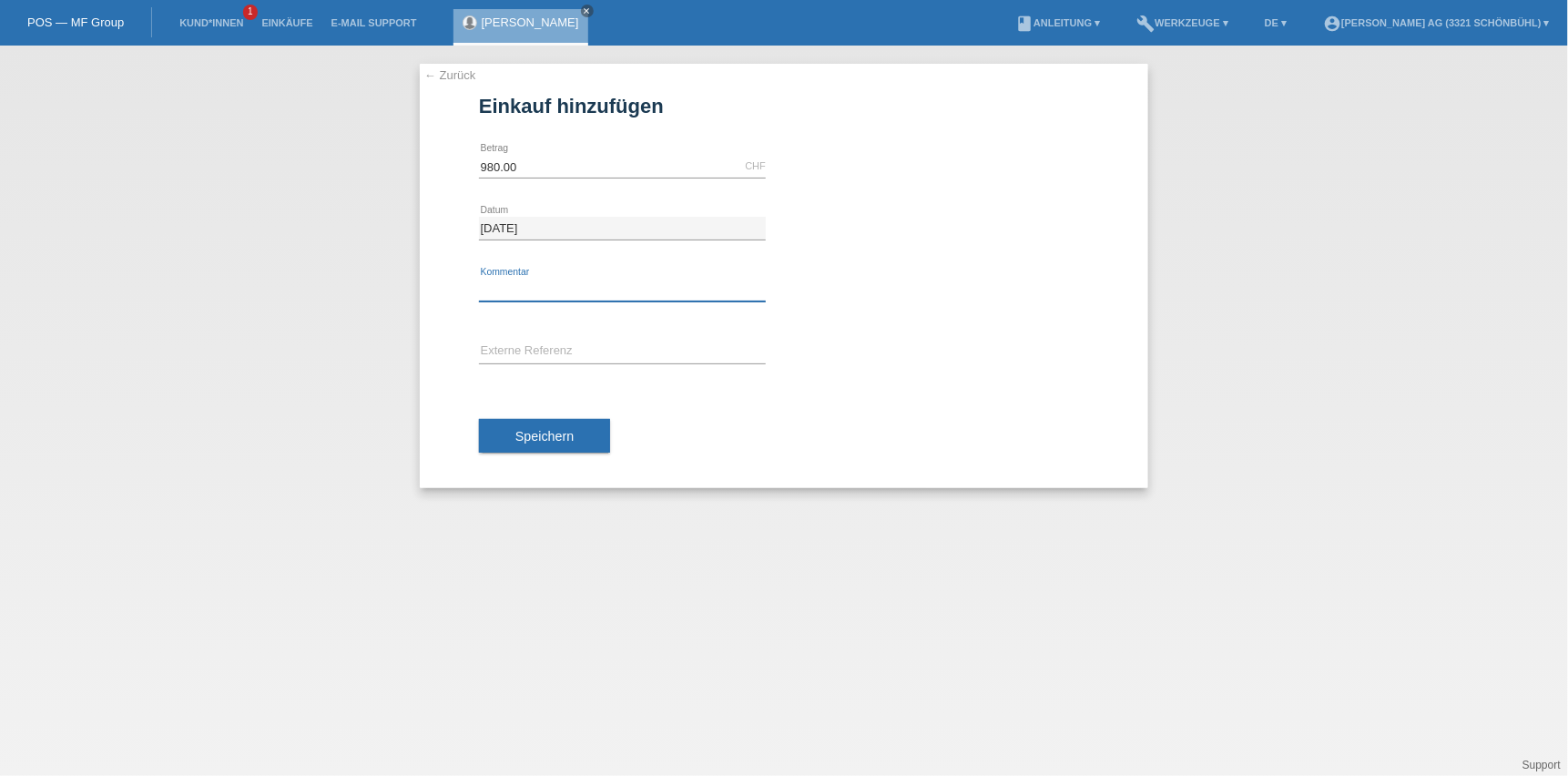
click at [657, 299] on div "error Kommentar" at bounding box center [621, 291] width 287 height 24
click at [543, 337] on div "error Externe Referenz" at bounding box center [621, 352] width 287 height 62
click at [543, 341] on input "text" at bounding box center [621, 352] width 287 height 23
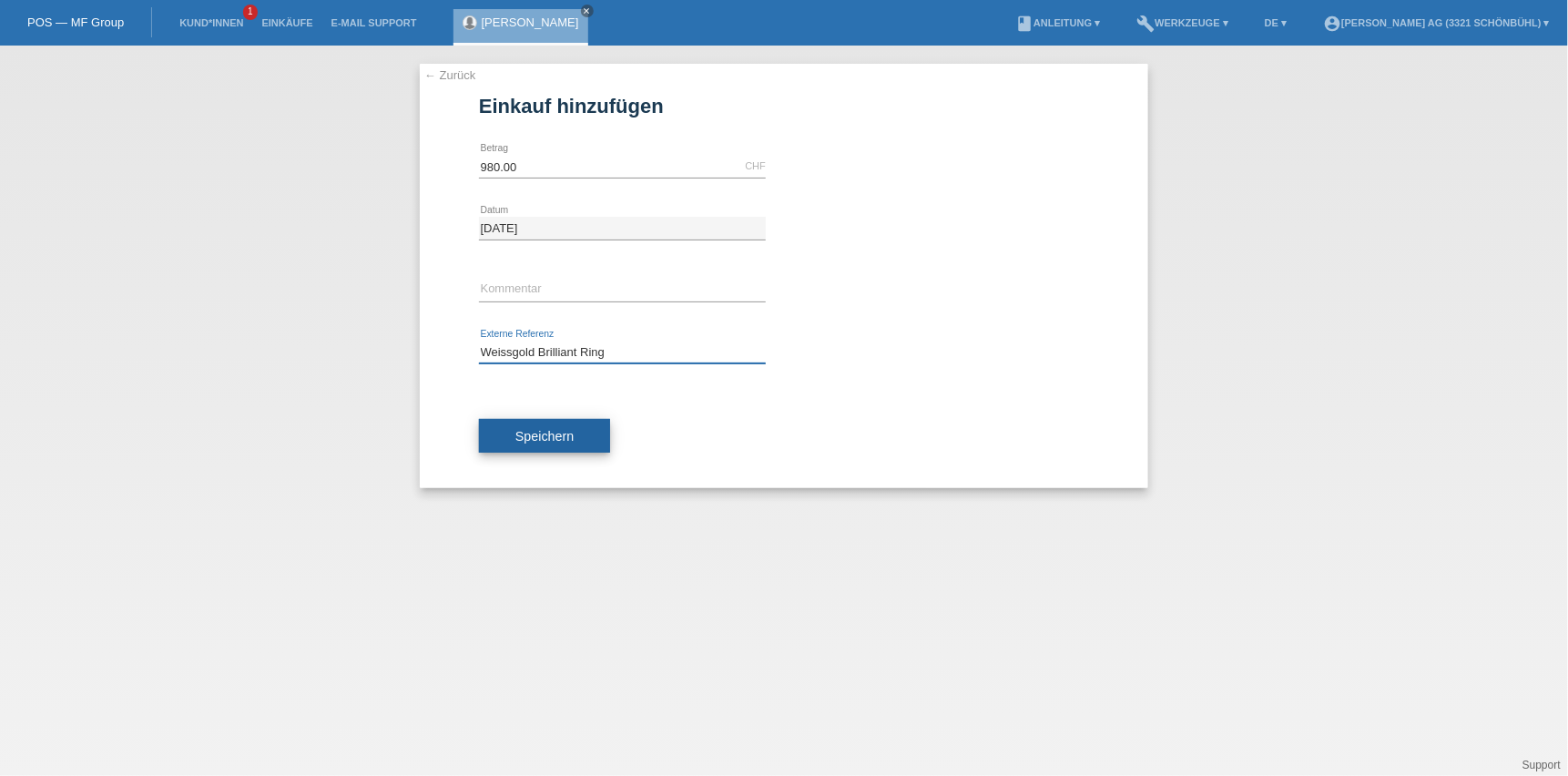
type input "Weissgold Brilliant Ring"
click at [509, 420] on button "Speichern" at bounding box center [544, 436] width 131 height 35
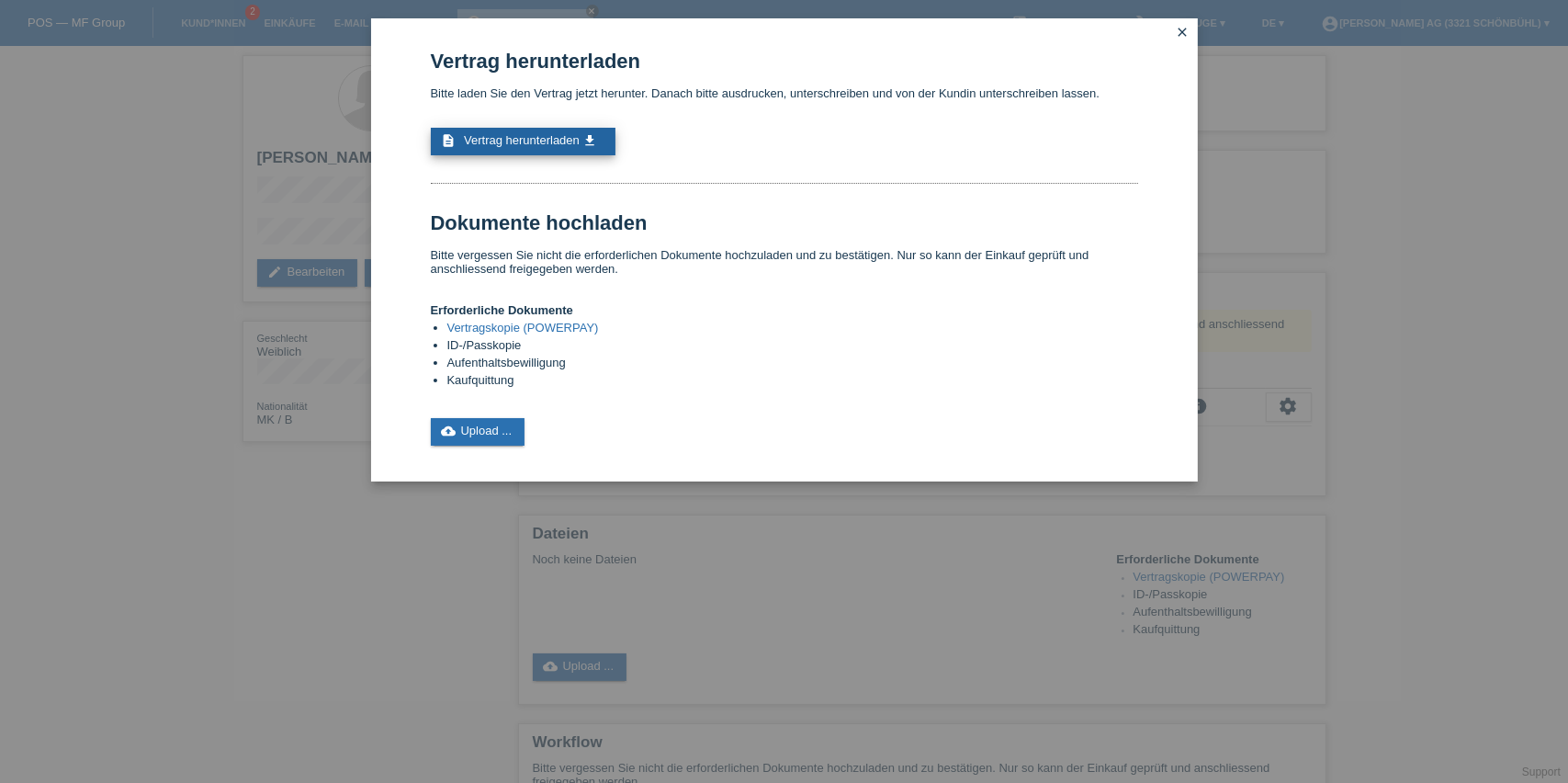
click at [547, 136] on span "Vertrag herunterladen" at bounding box center [522, 140] width 116 height 14
click at [459, 438] on div "Vertrag herunterladen Bitte laden Sie den Vertrag jetzt herunter. Danach bitte …" at bounding box center [784, 250] width 827 height 464
click at [459, 429] on link "cloud_upload Upload ..." at bounding box center [478, 432] width 95 height 27
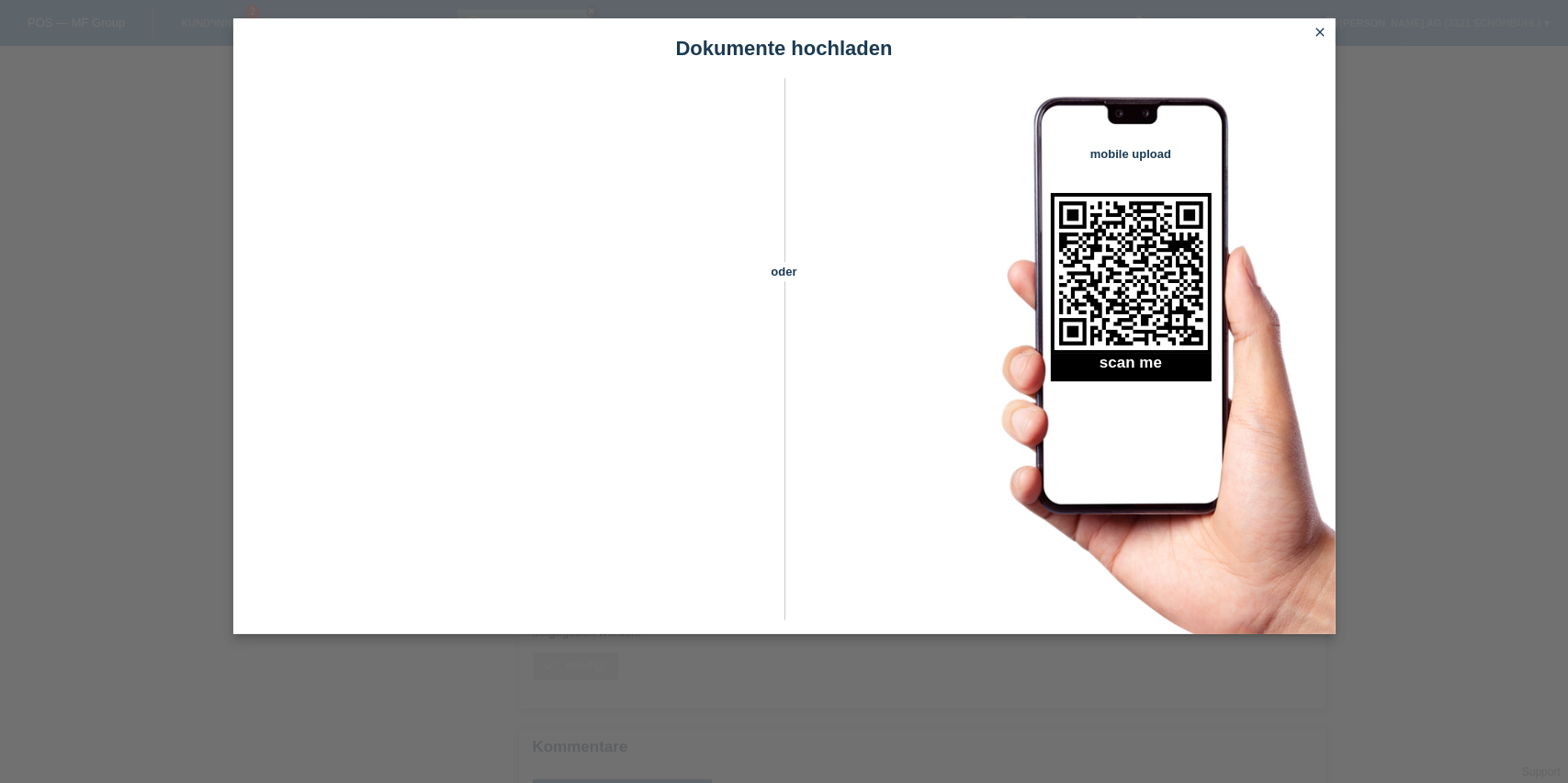
scroll to position [201, 0]
click at [1307, 38] on h1 "Dokumente hochladen" at bounding box center [784, 48] width 1103 height 23
click at [1316, 33] on icon "close" at bounding box center [1320, 32] width 15 height 15
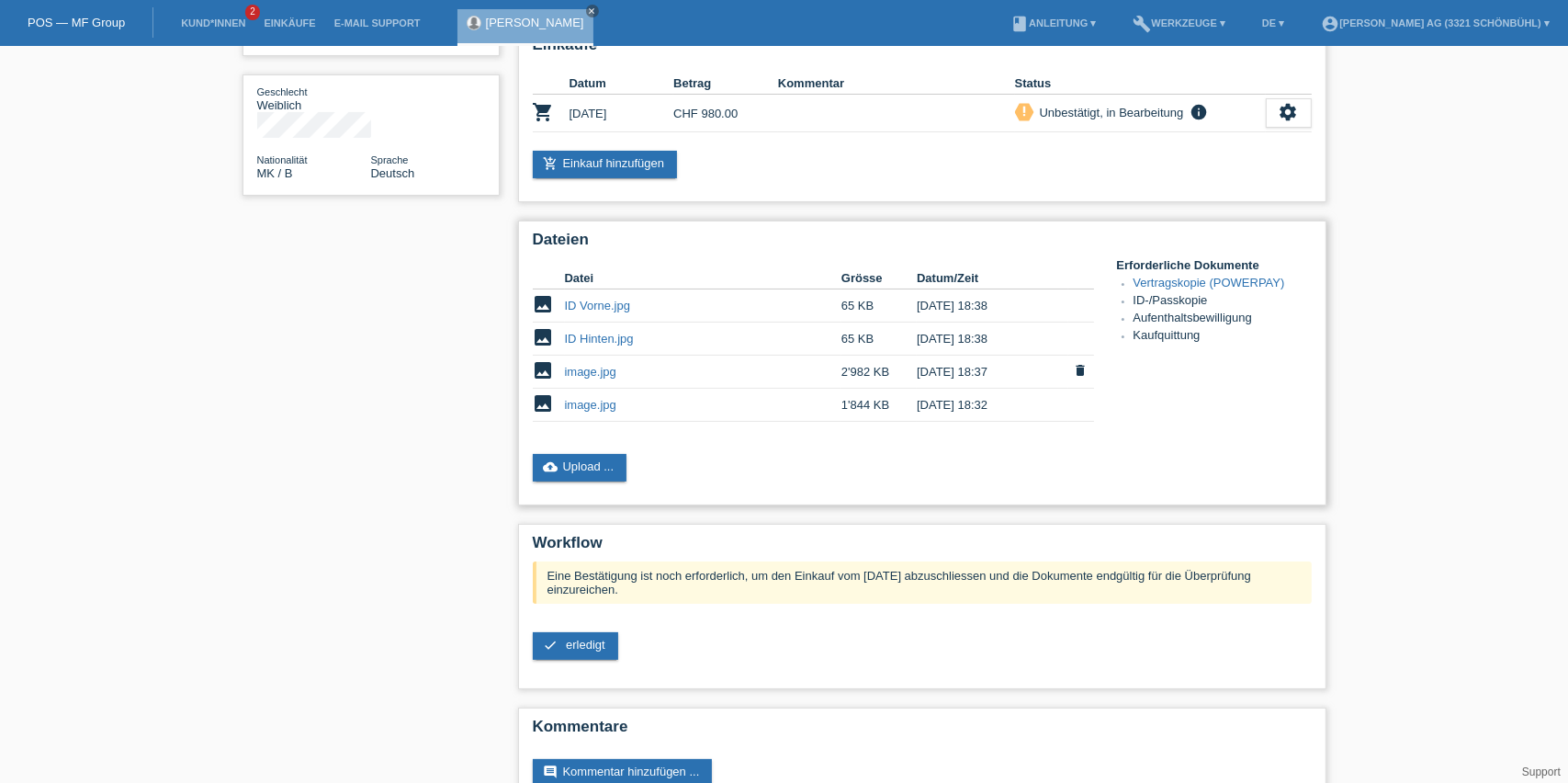
scroll to position [278, 0]
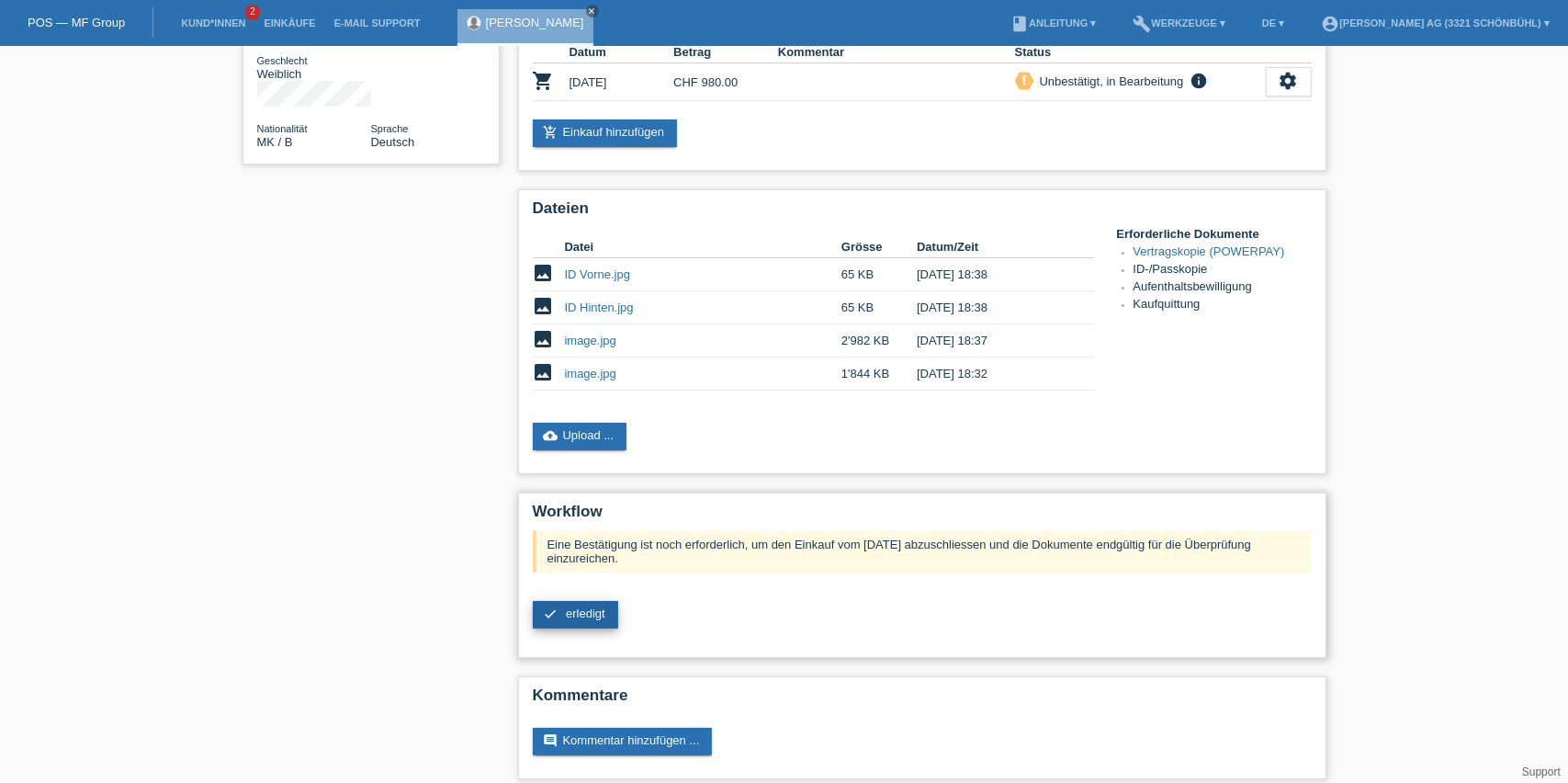
click at [563, 606] on link "check erledigt" at bounding box center [576, 615] width 85 height 27
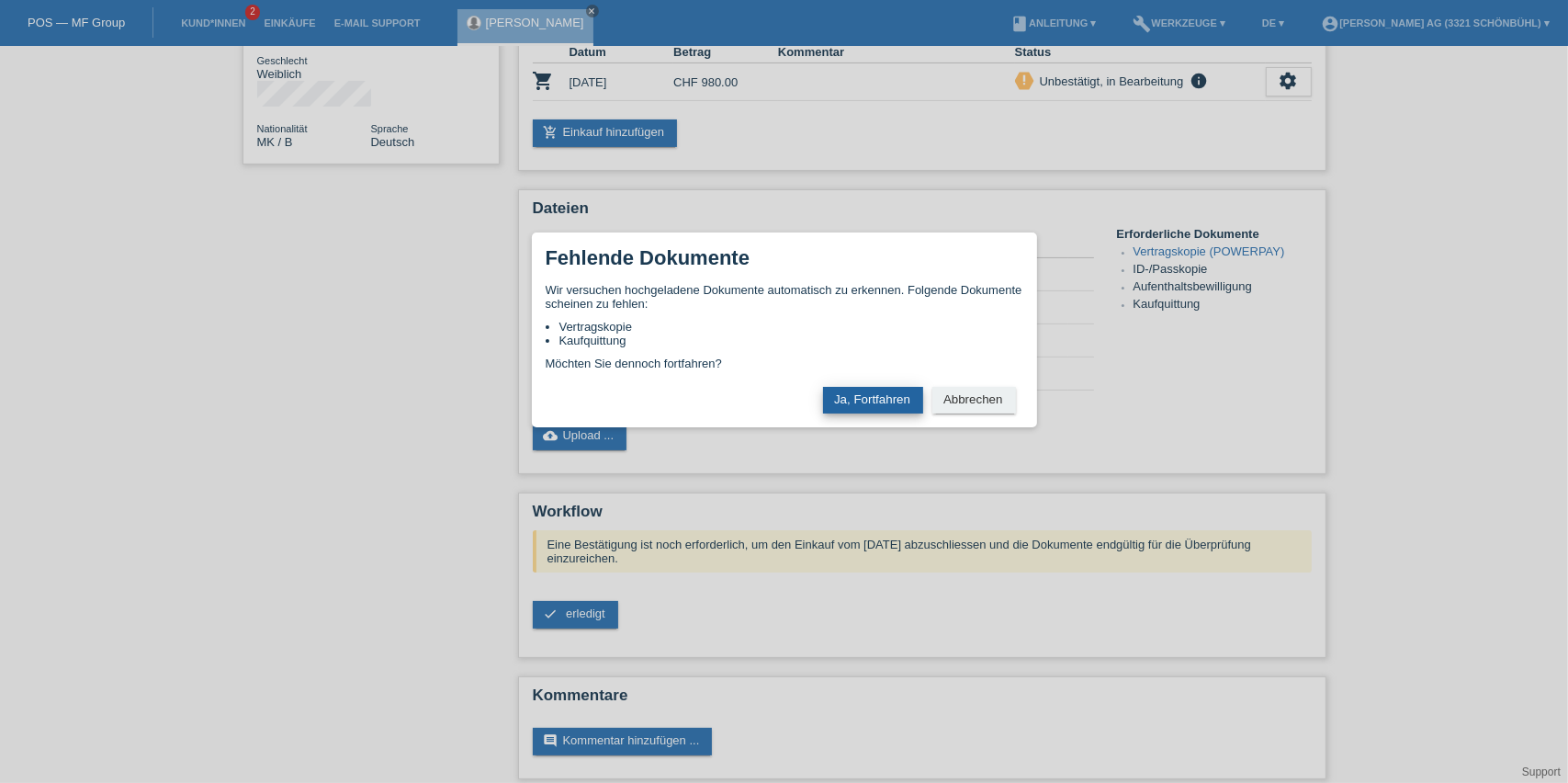
click at [900, 395] on button "Ja, Fortfahren" at bounding box center [873, 401] width 101 height 27
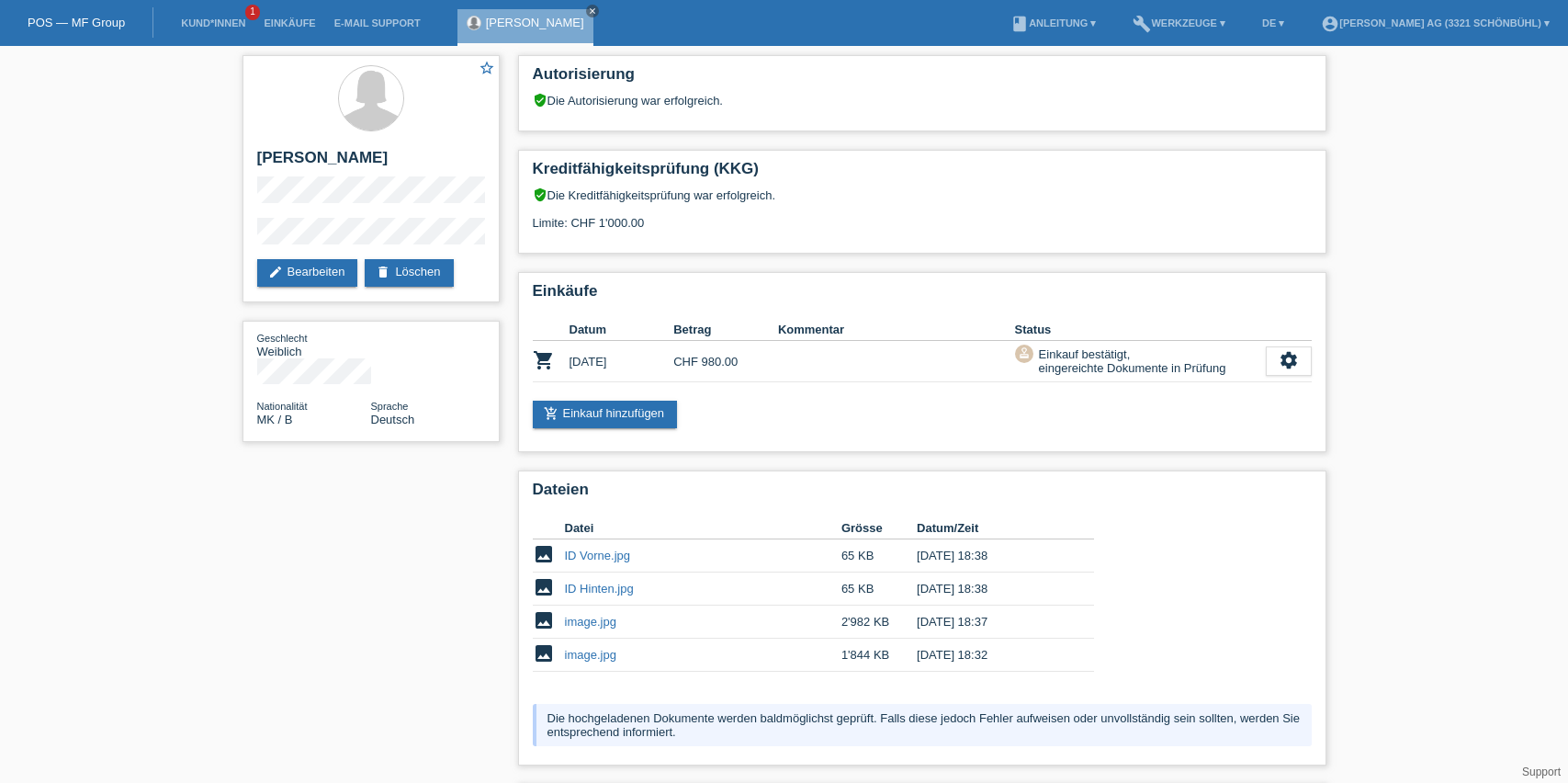
scroll to position [108, 0]
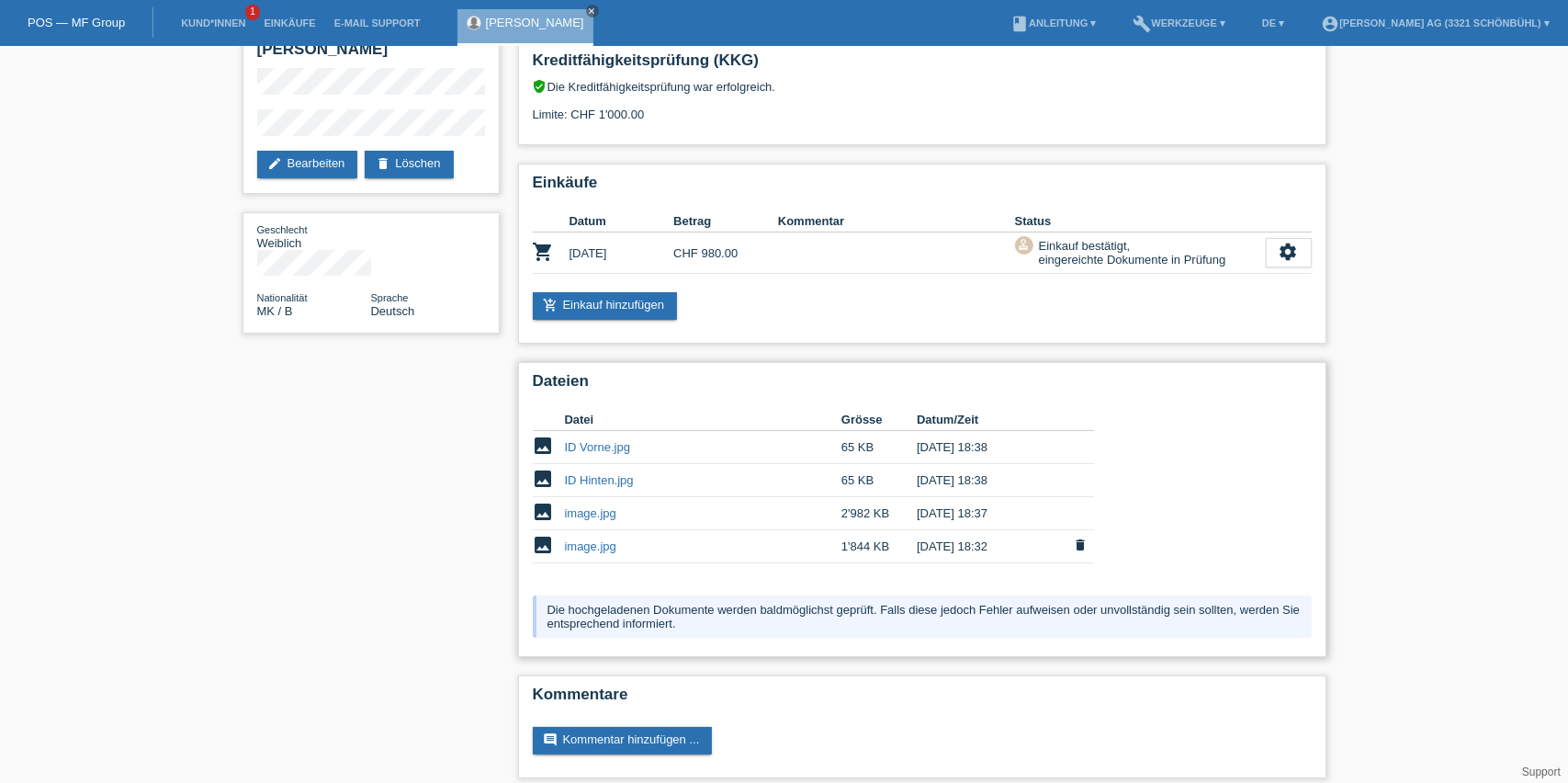
click at [581, 539] on link "image.jpg" at bounding box center [590, 546] width 51 height 14
click at [580, 506] on link "image.jpg" at bounding box center [590, 513] width 51 height 14
click at [596, 480] on td "ID Hinten.jpg" at bounding box center [703, 481] width 277 height 33
click at [598, 473] on link "ID Hinten.jpg" at bounding box center [599, 480] width 69 height 14
click at [577, 431] on td "ID Vorne.jpg" at bounding box center [703, 447] width 277 height 33
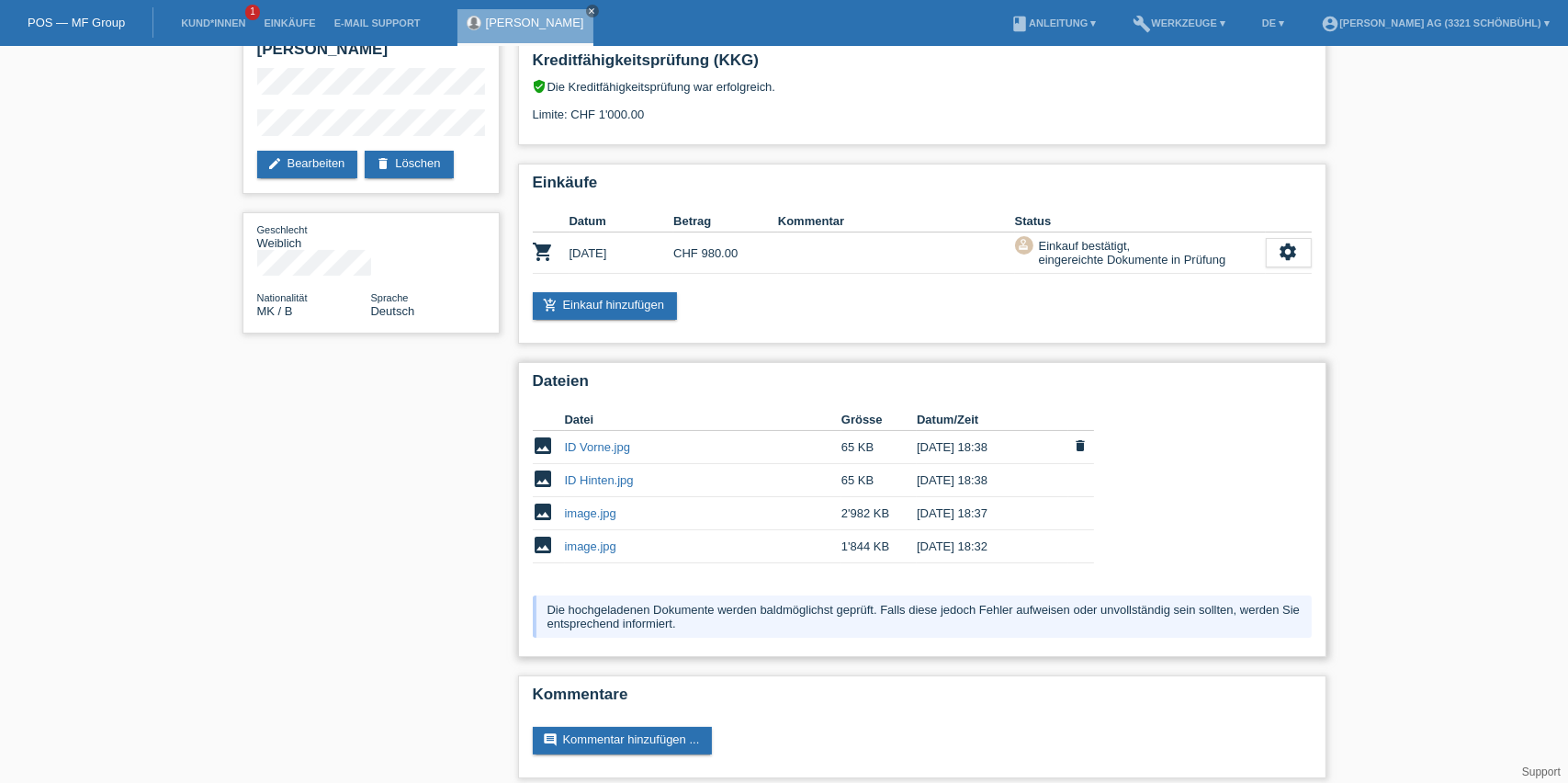
click at [575, 440] on link "ID Vorne.jpg" at bounding box center [598, 447] width 66 height 14
